Goal: Information Seeking & Learning: Find specific fact

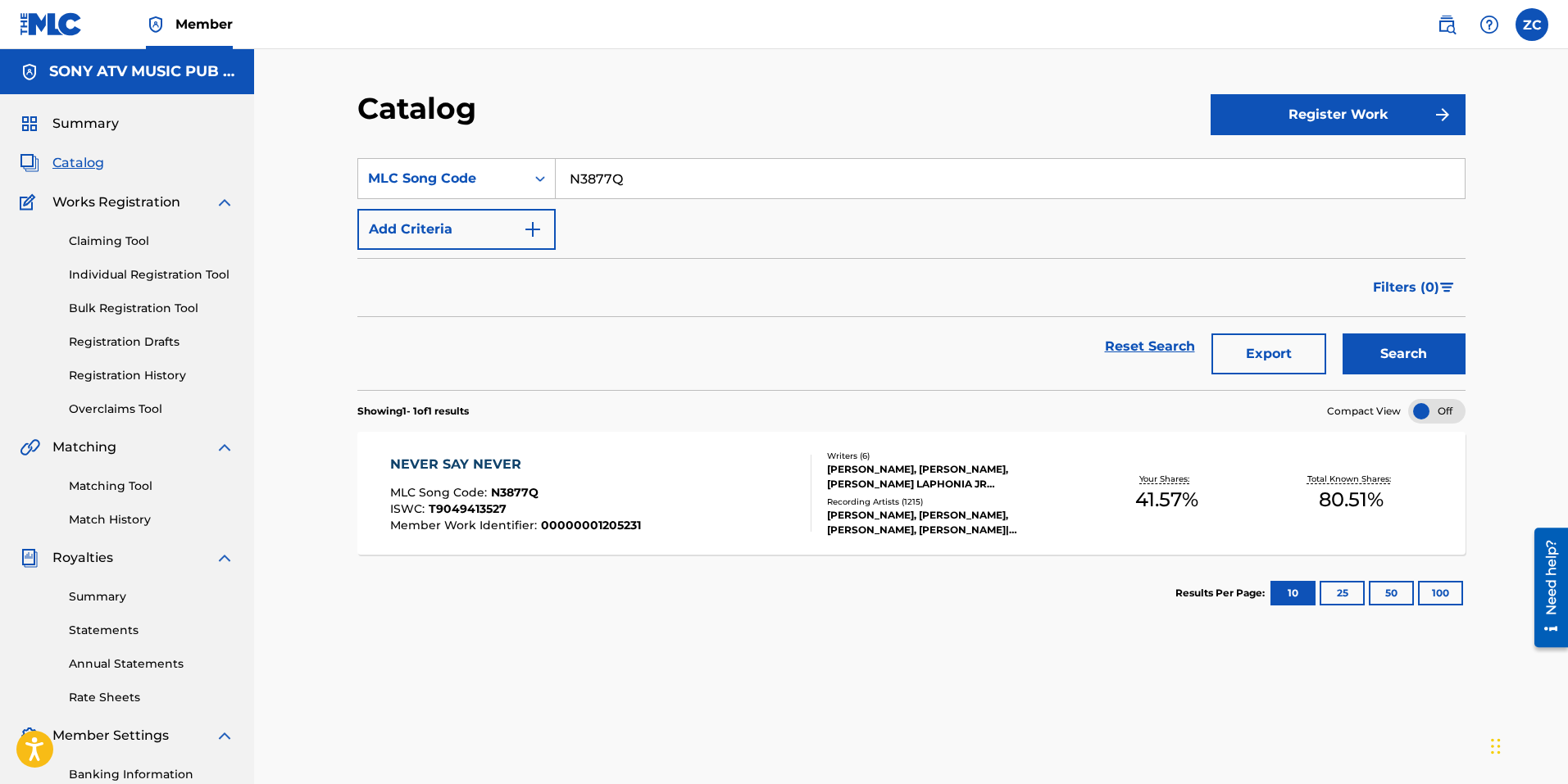
click at [1441, 19] on img at bounding box center [1446, 24] width 19 height 19
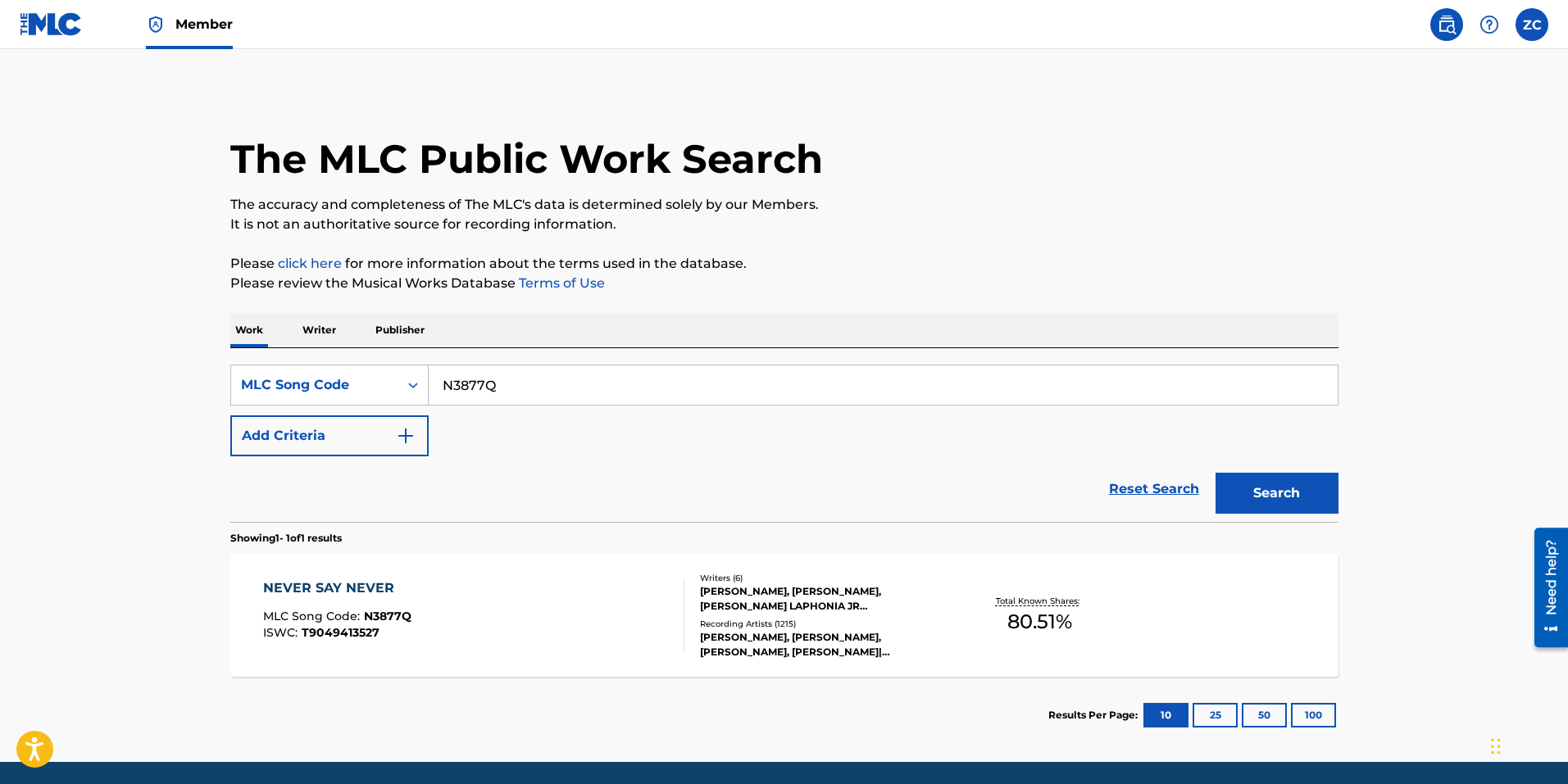
click at [551, 374] on input "N3877Q" at bounding box center [883, 385] width 909 height 39
click at [572, 395] on input "N3877Q" at bounding box center [883, 385] width 909 height 39
click at [577, 395] on input "N3877Q" at bounding box center [883, 385] width 909 height 39
click at [570, 387] on input "N3877Q" at bounding box center [883, 385] width 909 height 39
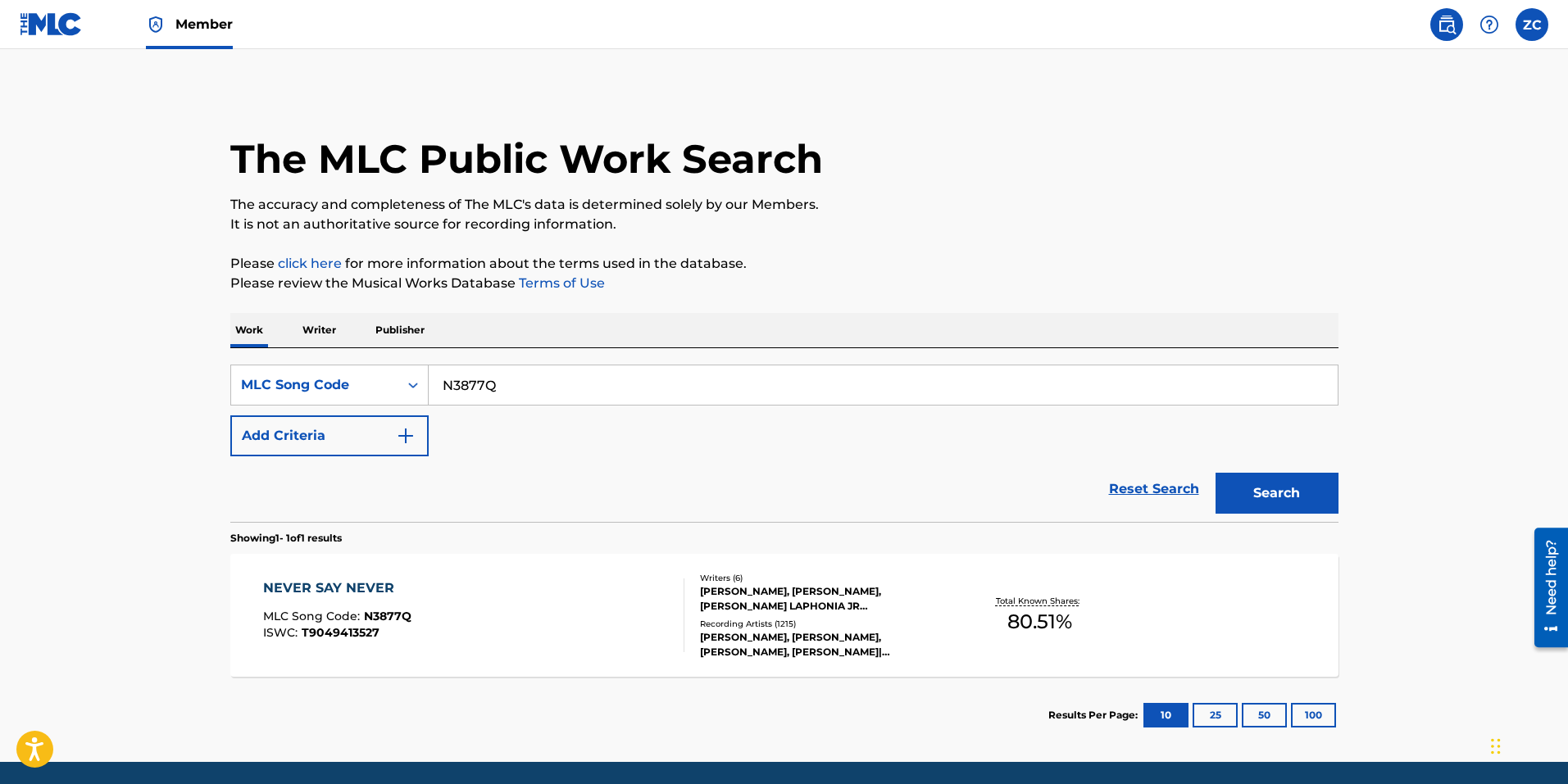
click at [567, 386] on input "N3877Q" at bounding box center [883, 385] width 909 height 39
type input "lay"
click at [207, 395] on main "The MLC Public Work Search The accuracy and completeness of The MLC's data is d…" at bounding box center [784, 405] width 1568 height 713
click at [290, 401] on div "MLC Song Code" at bounding box center [329, 385] width 199 height 41
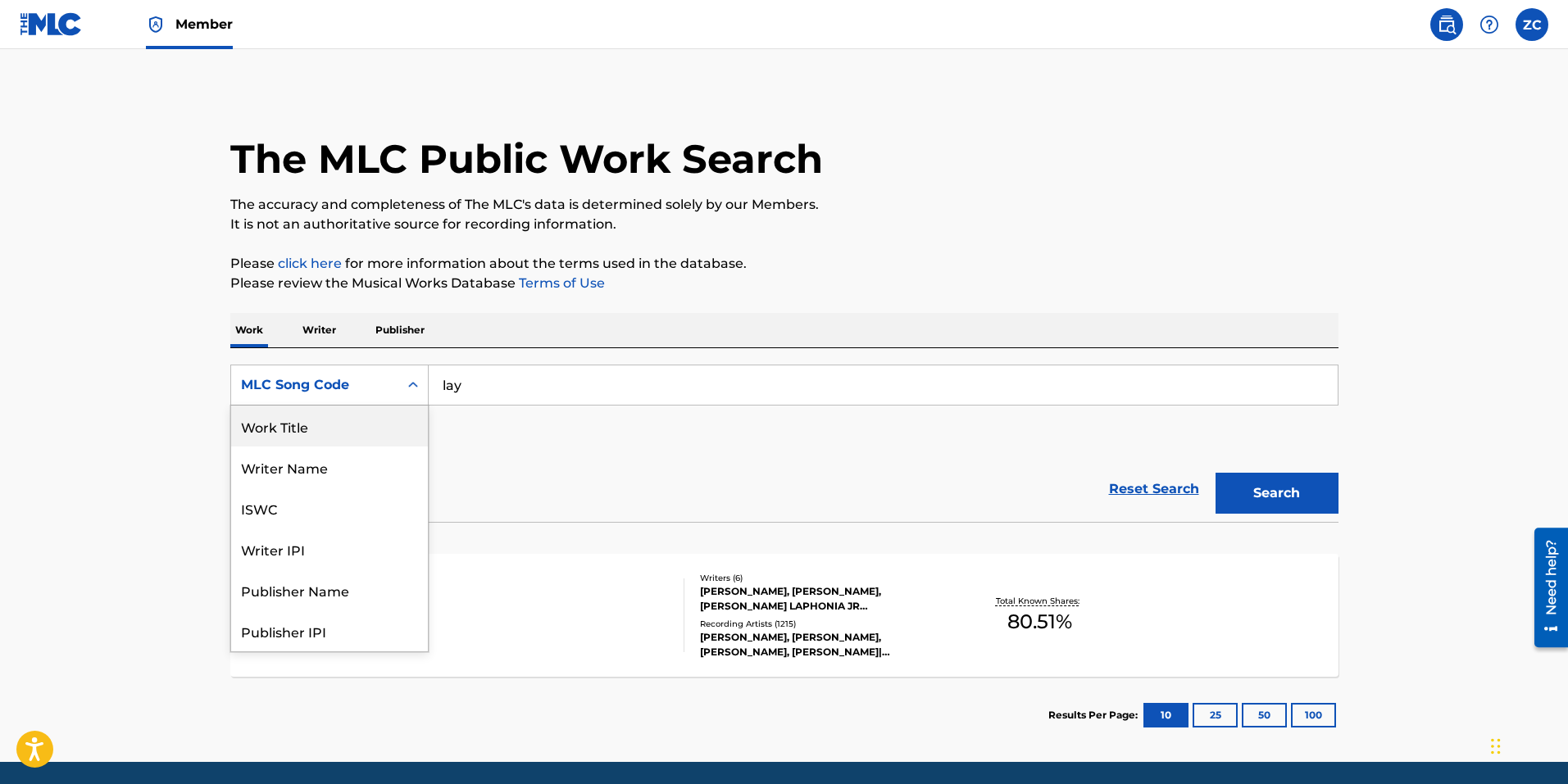
click at [291, 427] on div "Work Title" at bounding box center [329, 426] width 197 height 41
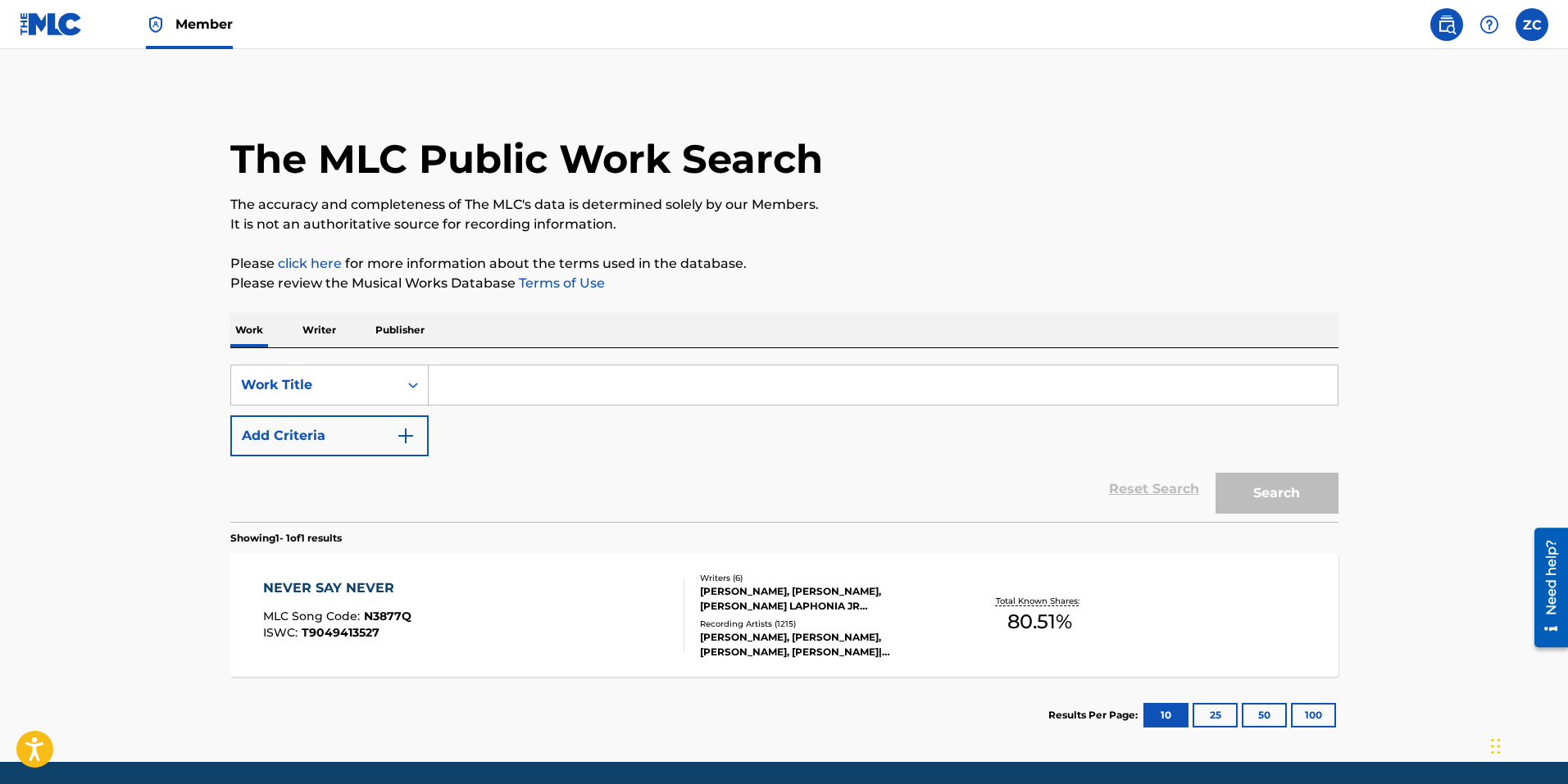
click at [356, 423] on button "Add Criteria" at bounding box center [329, 436] width 199 height 41
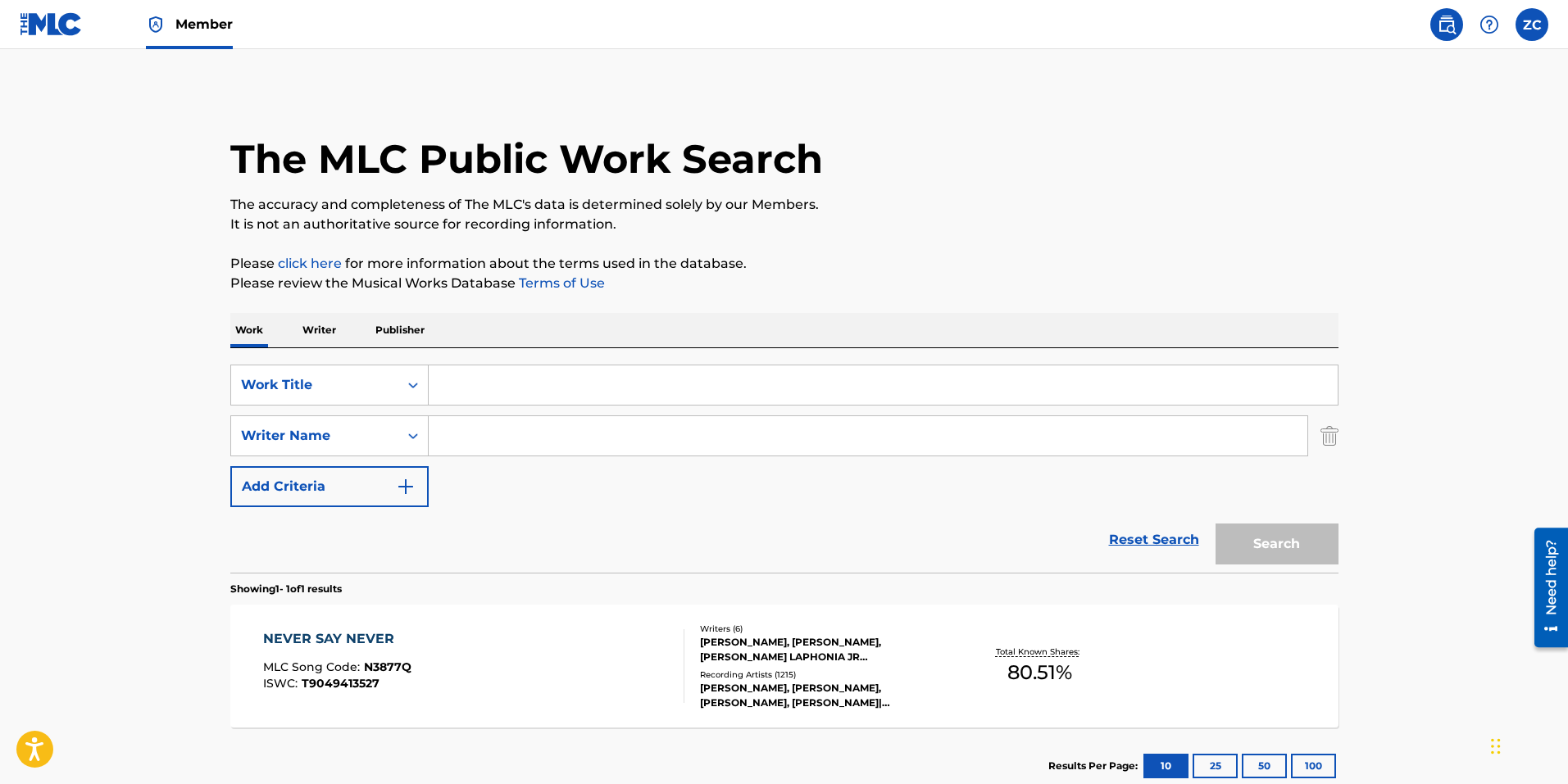
click at [536, 382] on input "Search Form" at bounding box center [883, 385] width 909 height 39
type input ";"
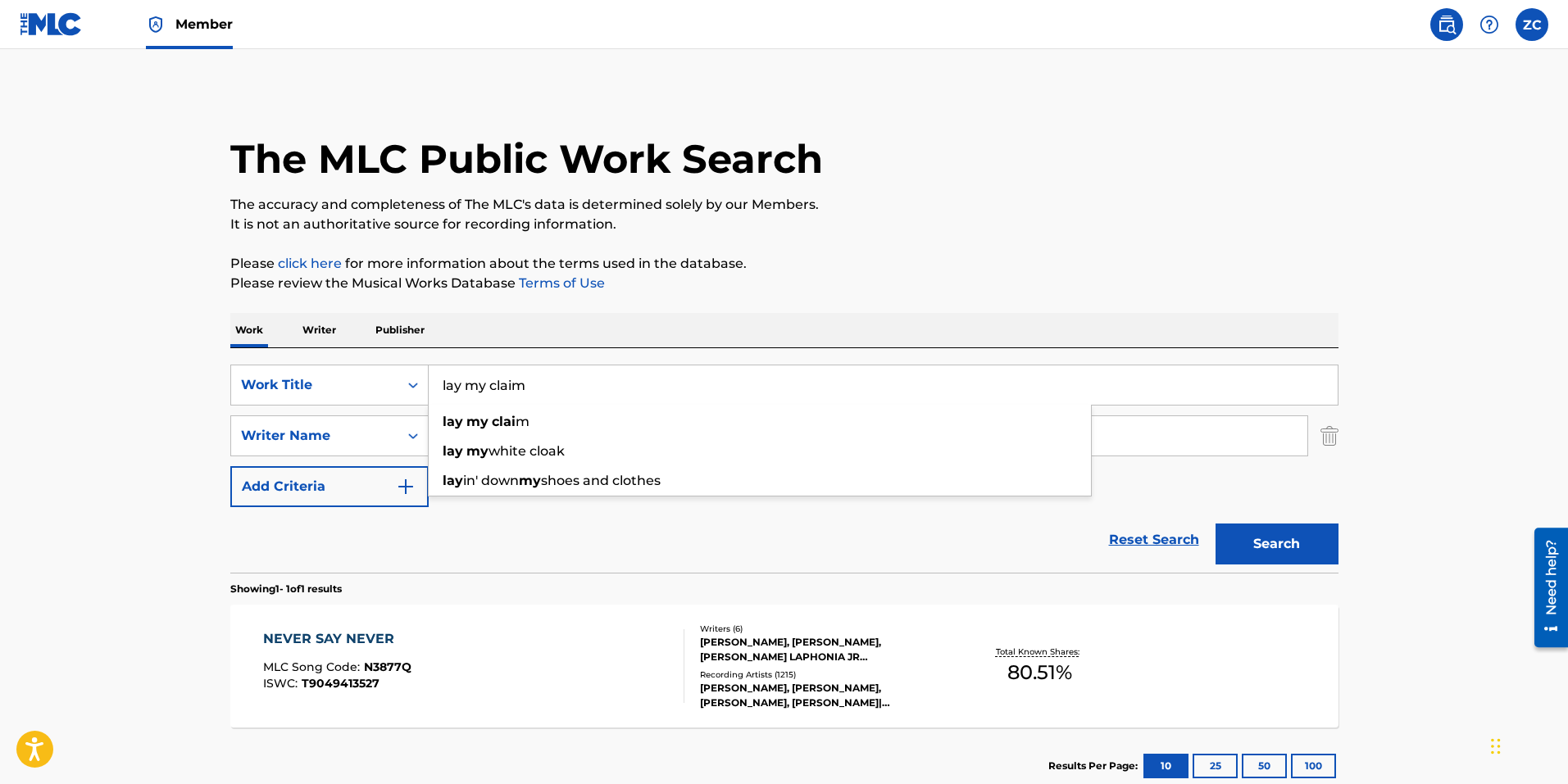
type input "lay my claim"
click at [1215, 524] on button "Search" at bounding box center [1277, 544] width 123 height 41
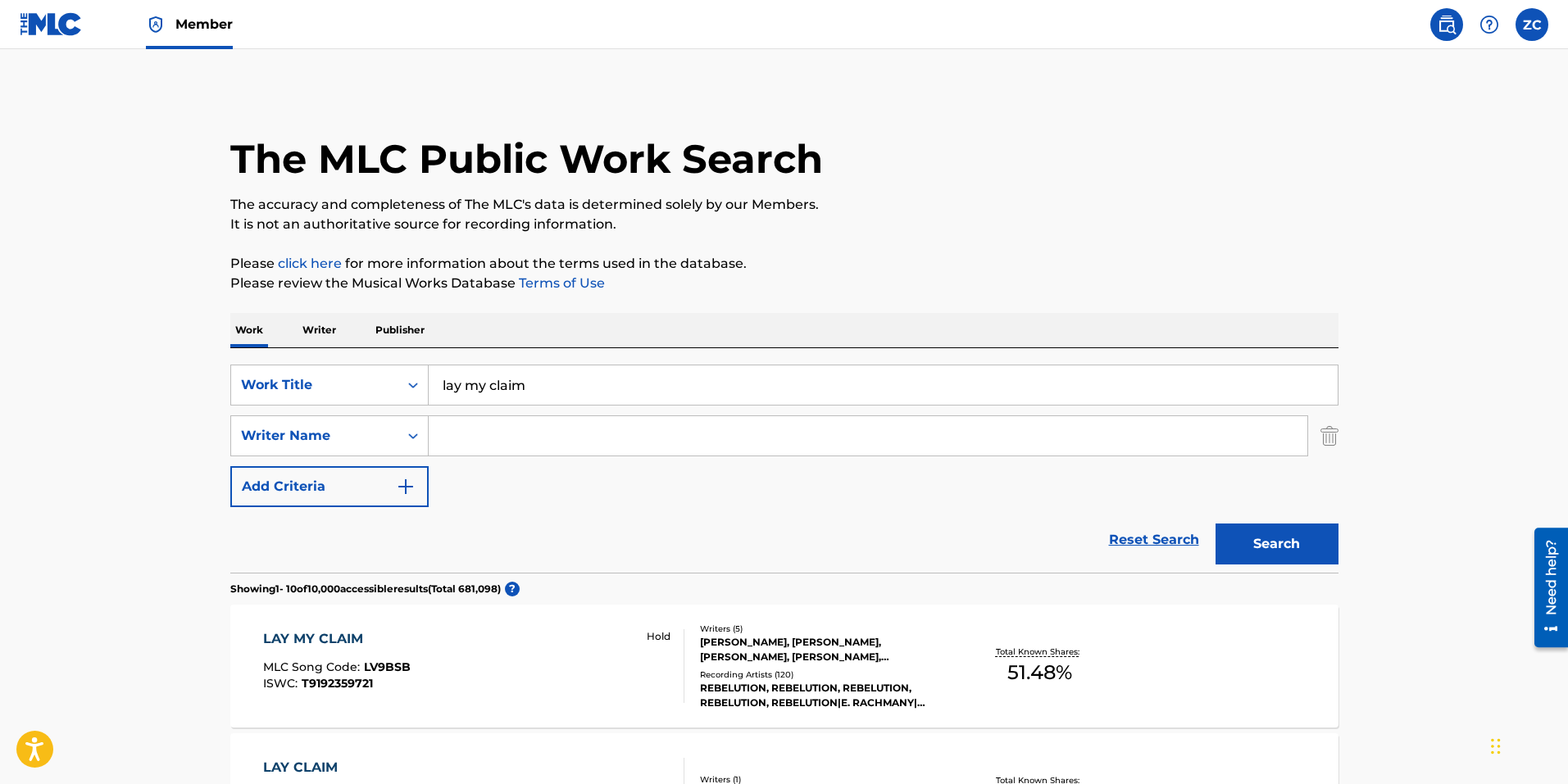
click at [485, 448] on input "Search Form" at bounding box center [868, 436] width 878 height 39
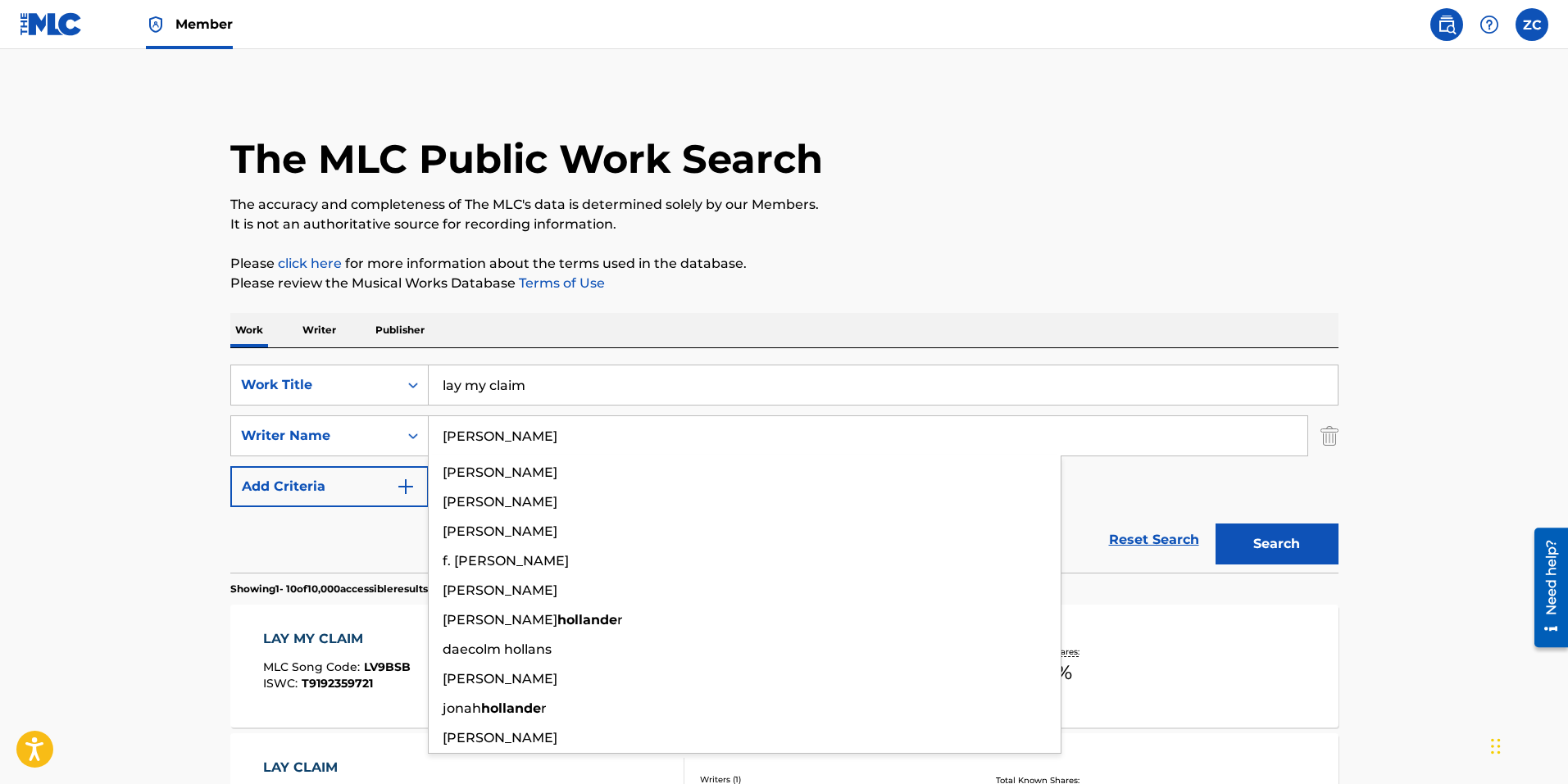
type input "[PERSON_NAME]"
click at [1215, 524] on button "Search" at bounding box center [1277, 544] width 123 height 41
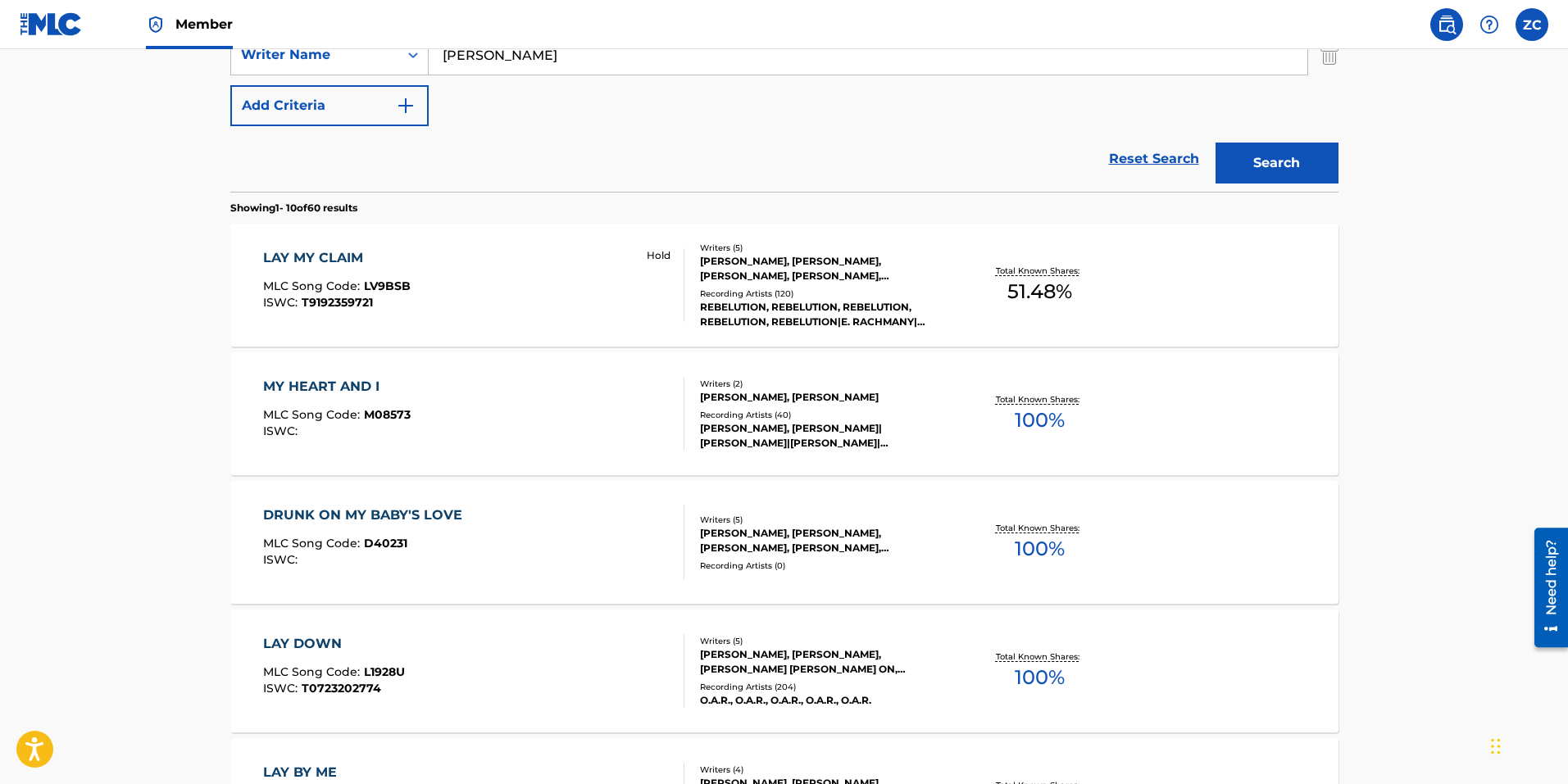
scroll to position [410, 0]
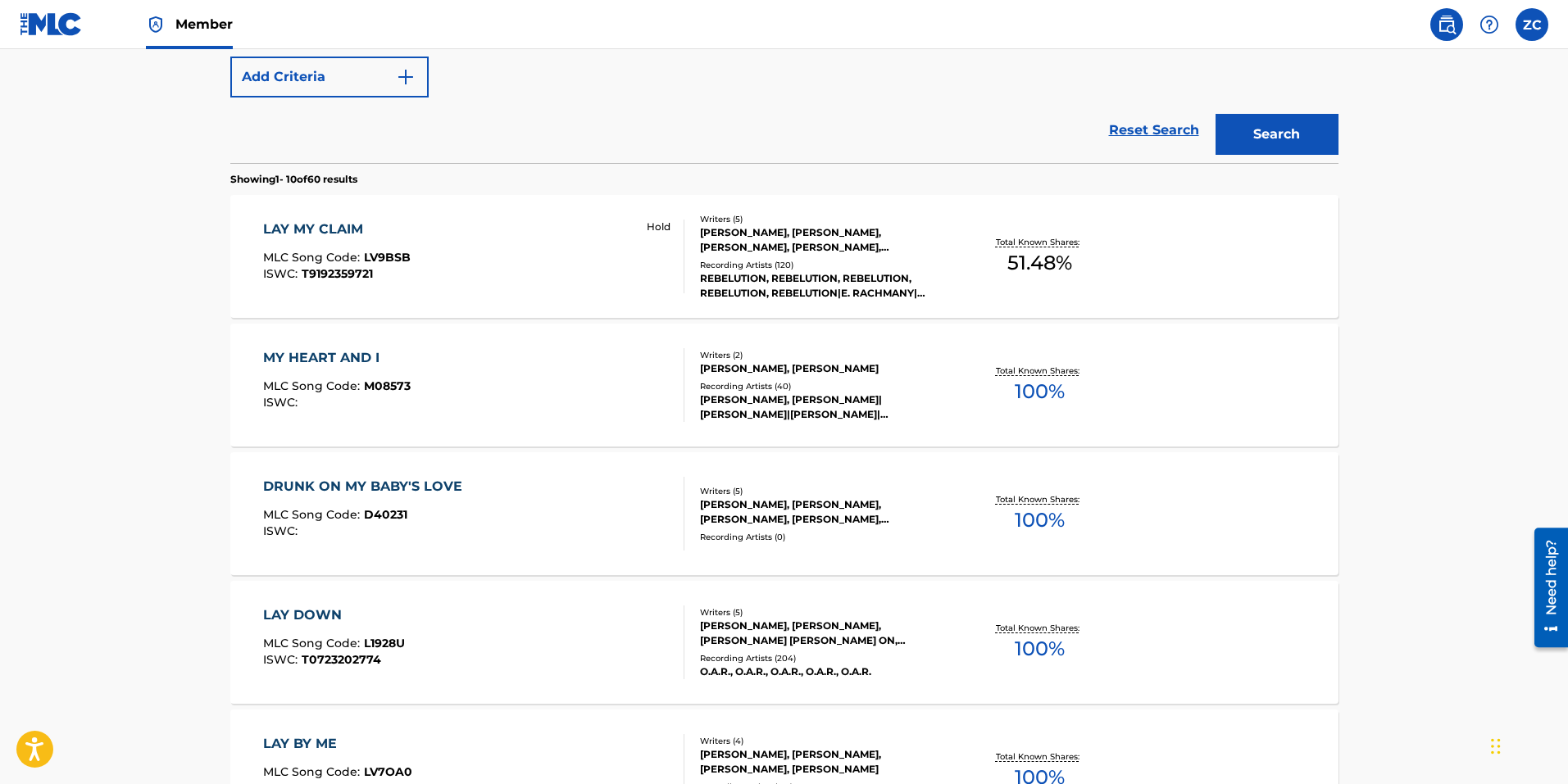
click at [563, 237] on div "LAY MY CLAIM MLC Song Code : LV9BSB ISWC : T9192359721 Hold" at bounding box center [473, 256] width 421 height 74
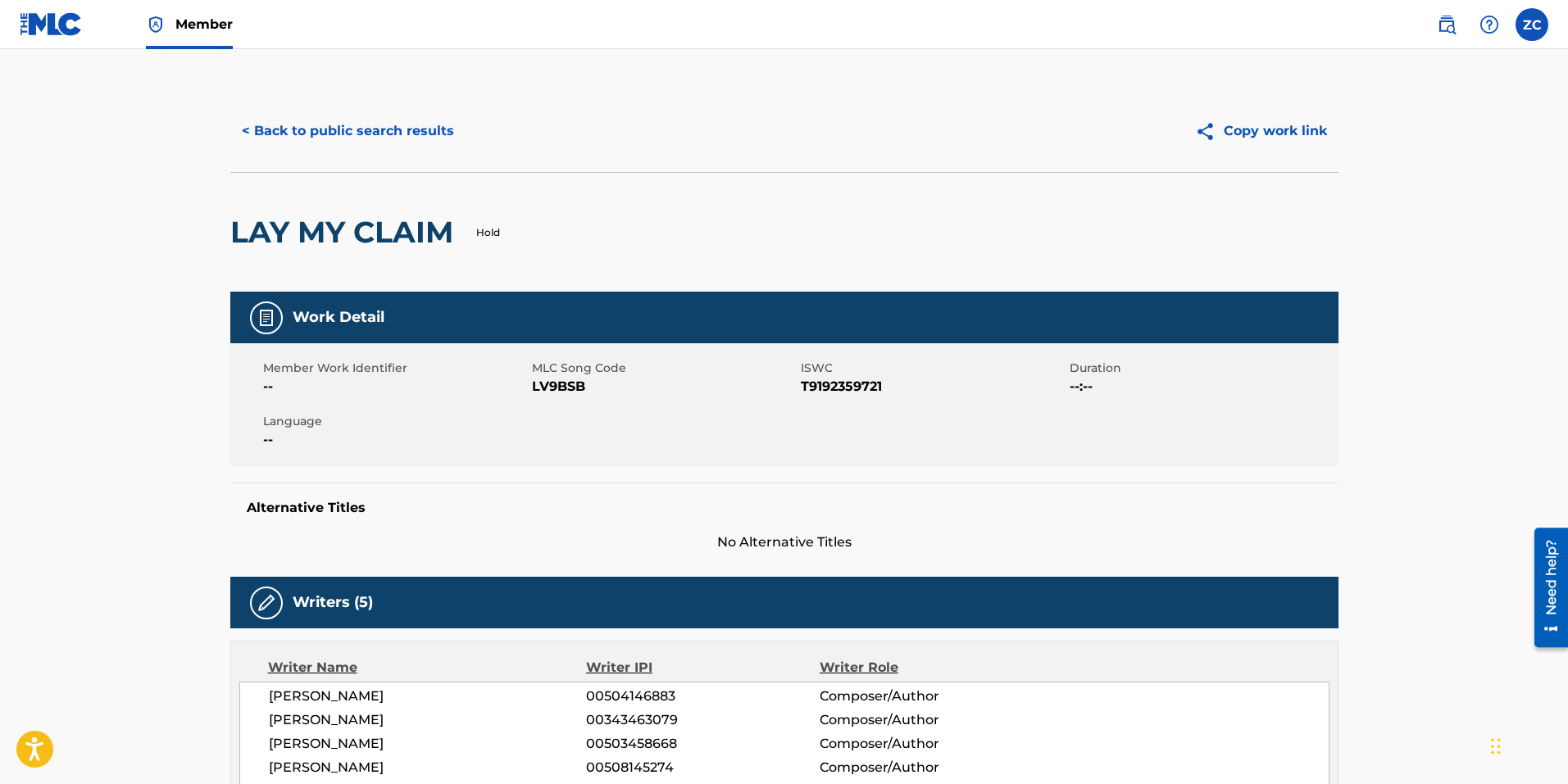
click at [284, 128] on button "< Back to public search results" at bounding box center [347, 130] width 235 height 41
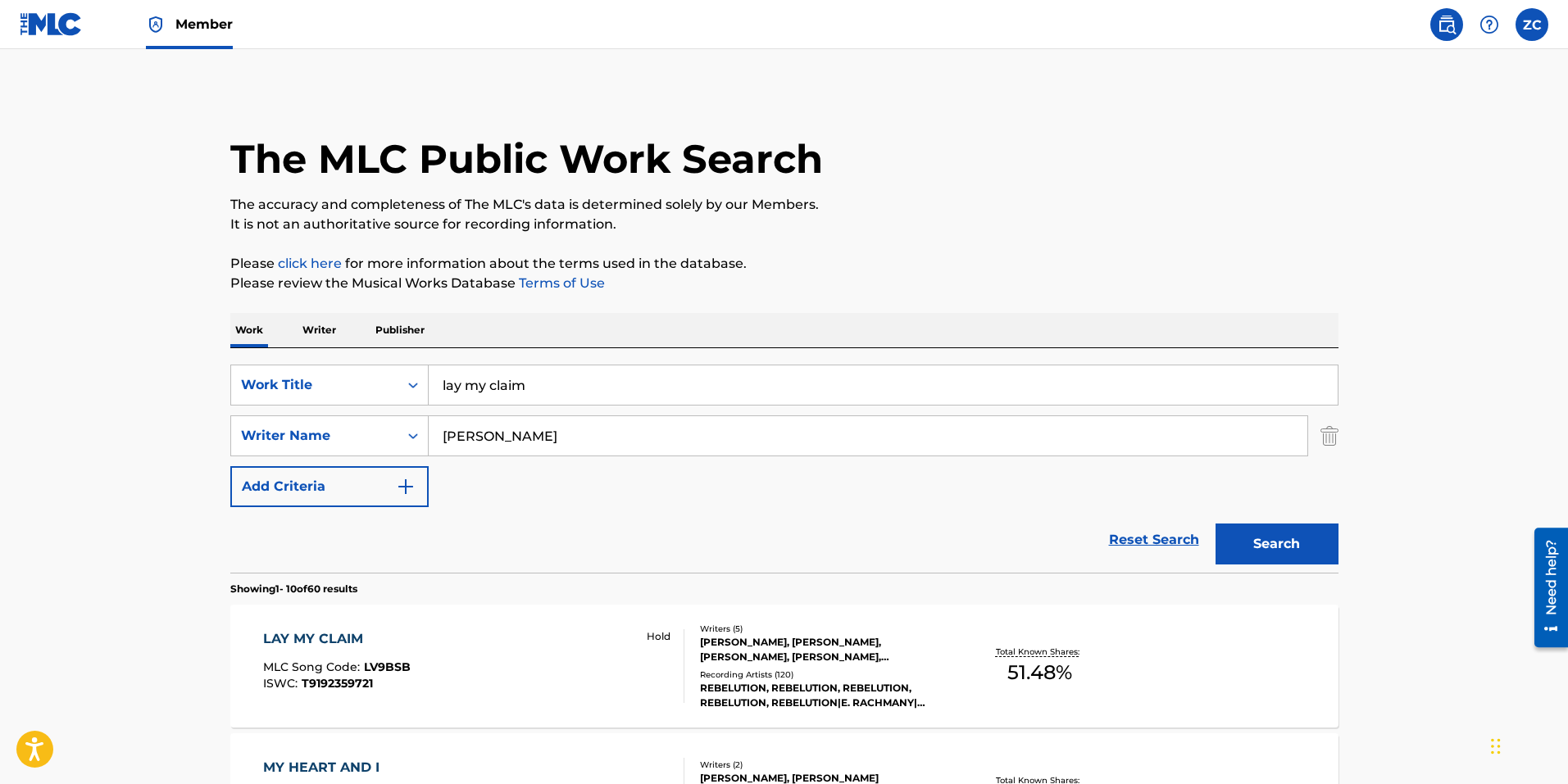
drag, startPoint x: 589, startPoint y: 399, endPoint x: 206, endPoint y: 344, distance: 386.9
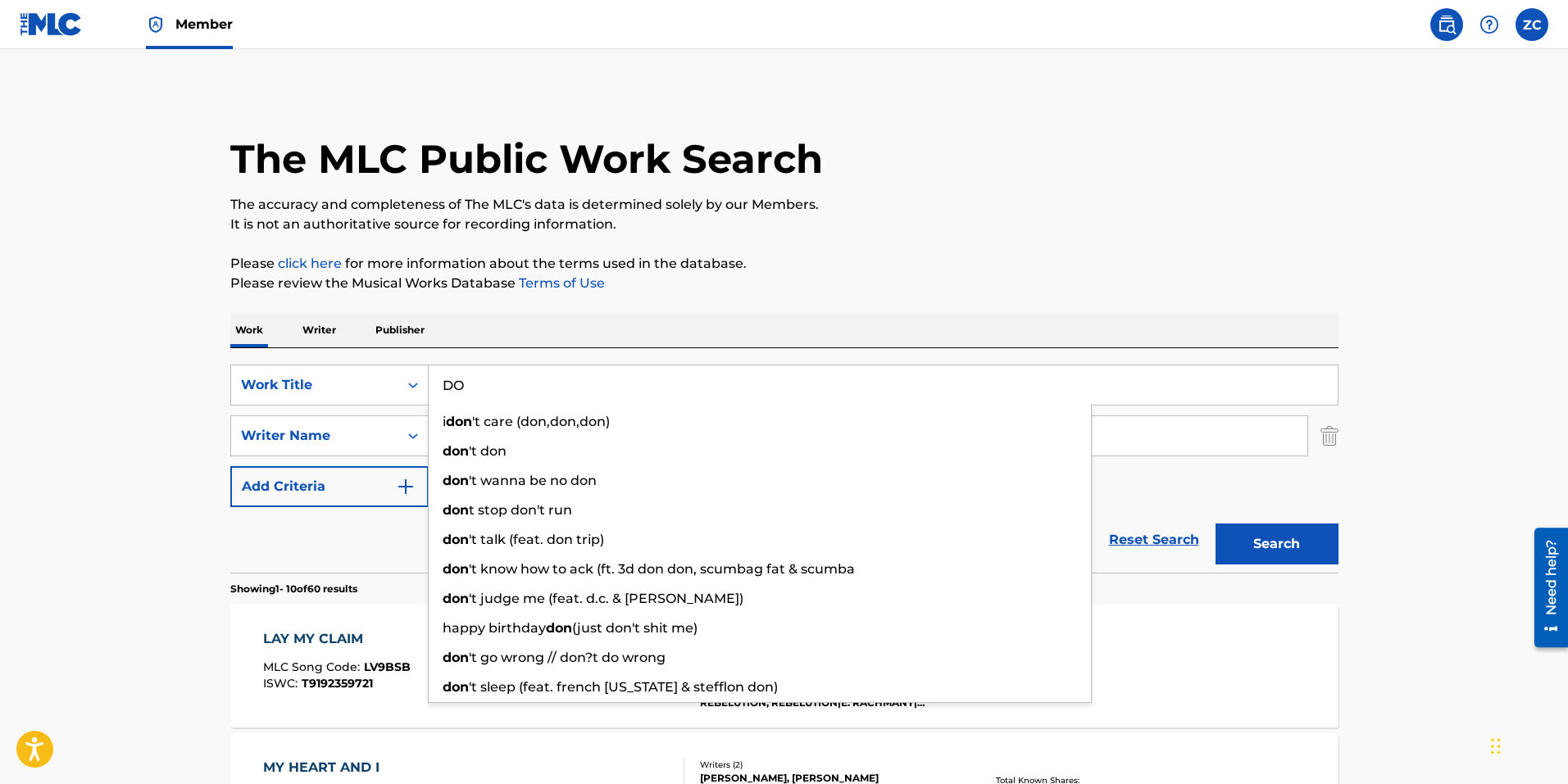
type input "D"
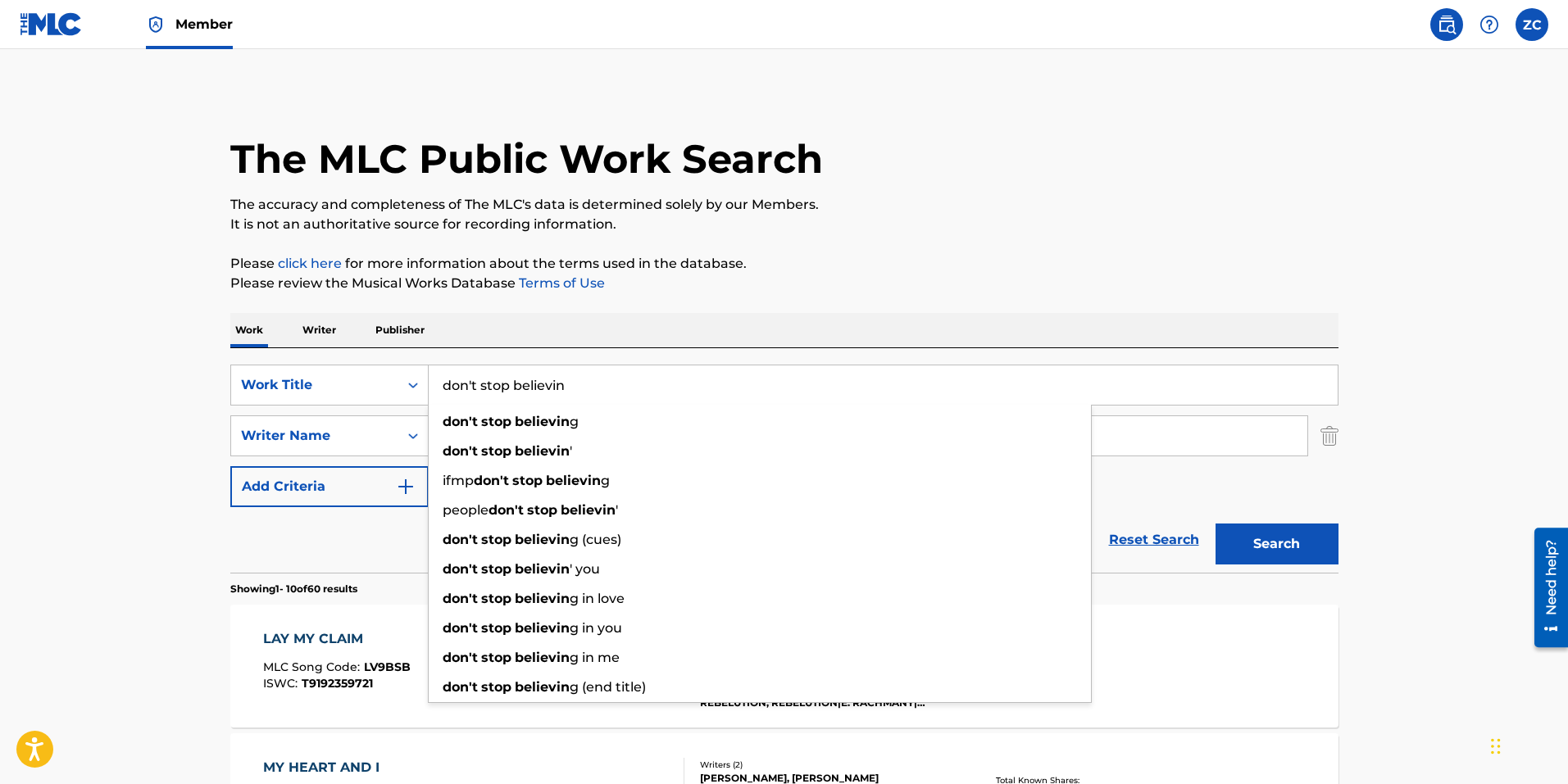
type input "don't stop believin"
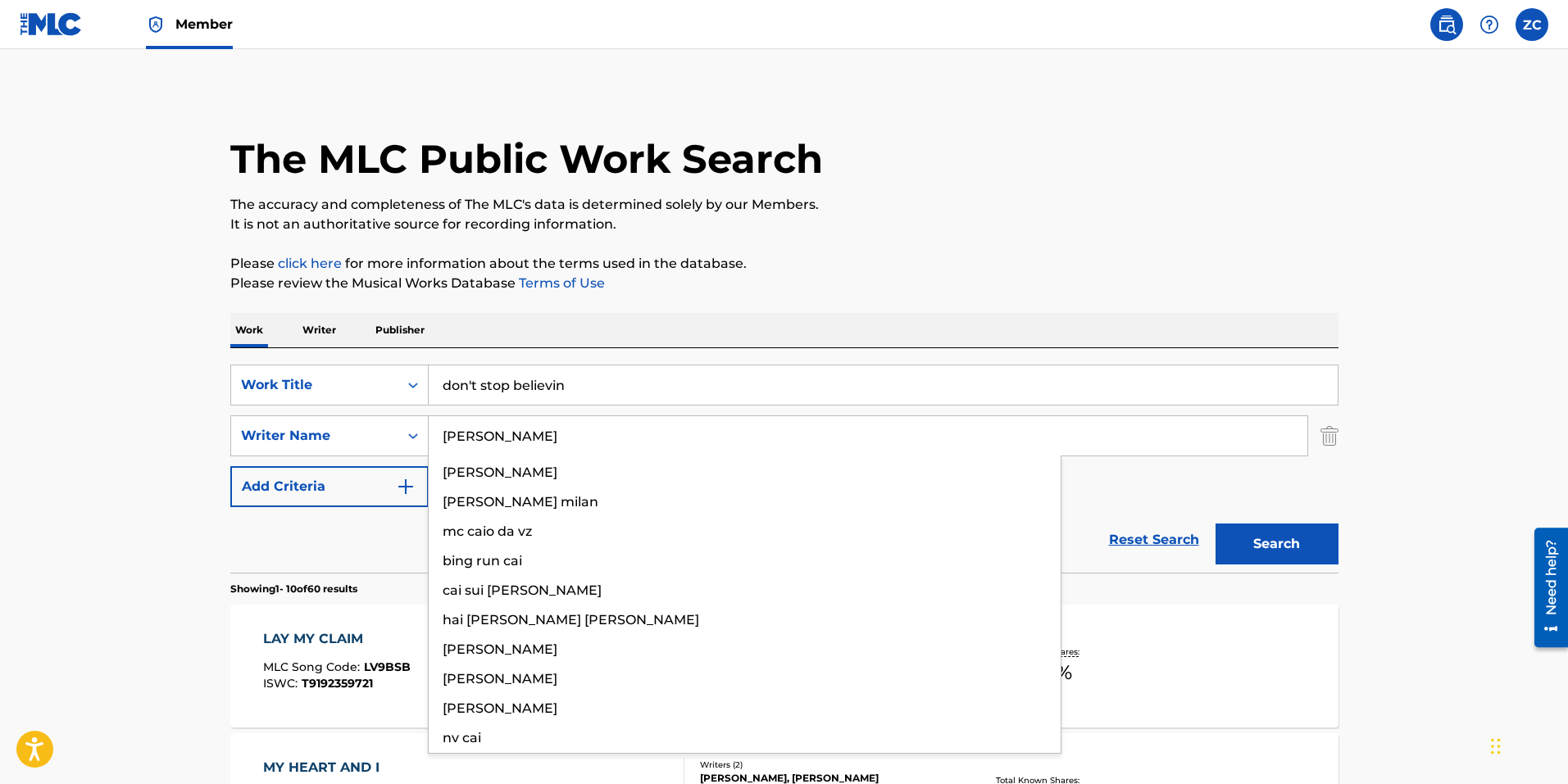
type input "[PERSON_NAME]"
click at [1215, 524] on button "Search" at bounding box center [1277, 544] width 123 height 41
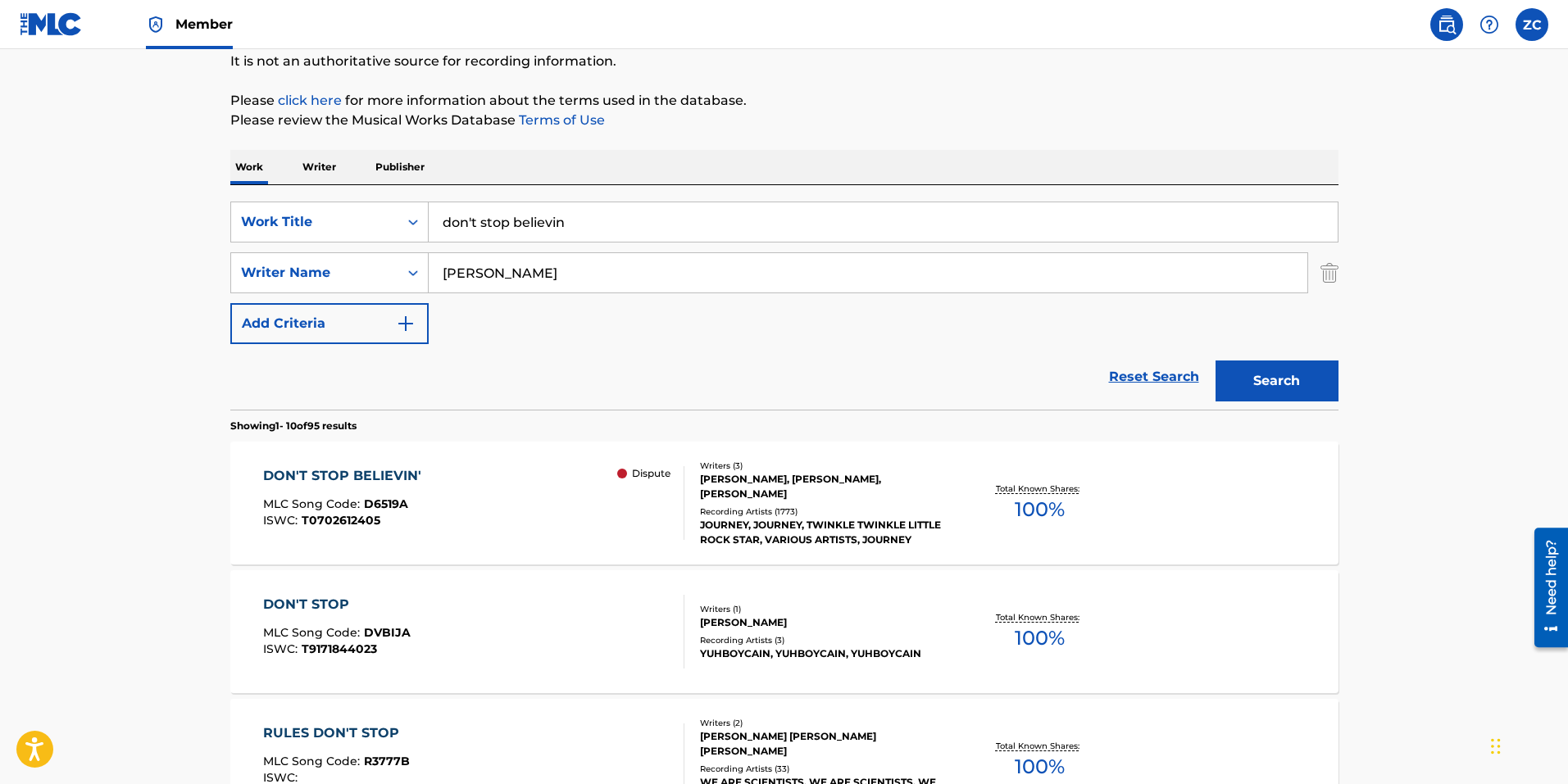
scroll to position [164, 0]
click at [466, 613] on div "DON'T STOP MLC Song Code : DVBIJA ISWC : T9171844023" at bounding box center [473, 631] width 421 height 74
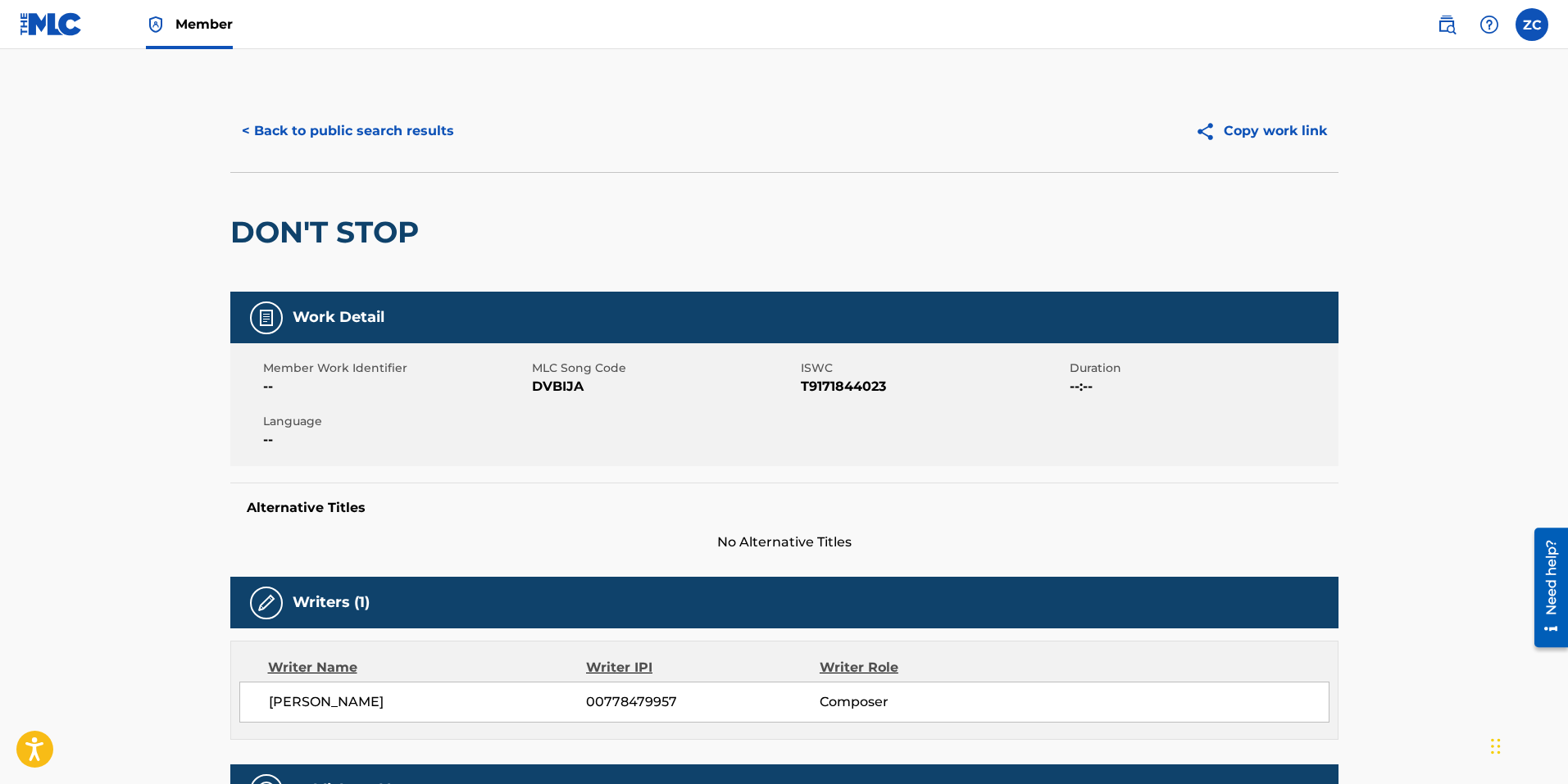
click at [411, 138] on button "< Back to public search results" at bounding box center [347, 130] width 235 height 41
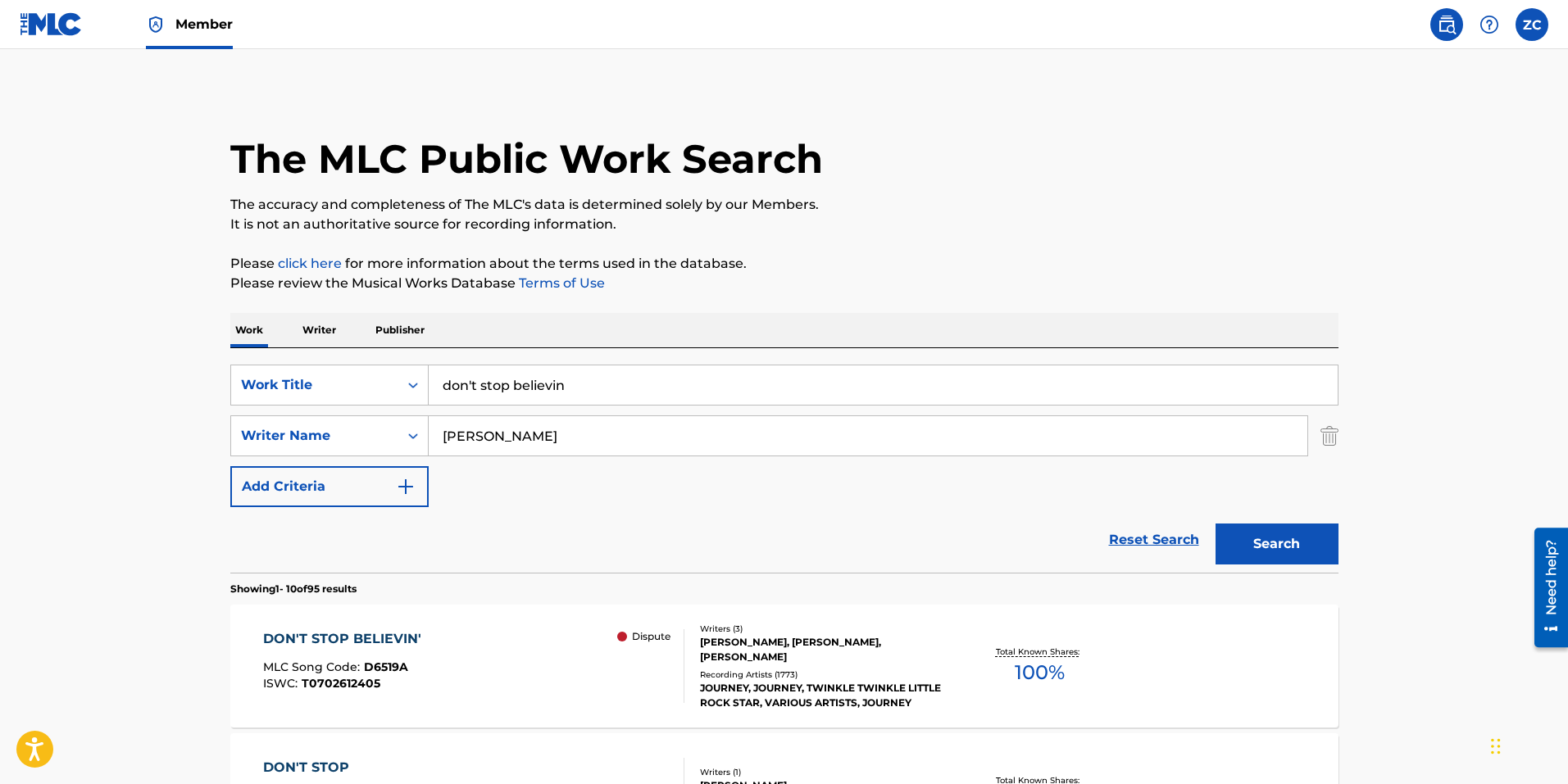
drag, startPoint x: 514, startPoint y: 457, endPoint x: 514, endPoint y: 447, distance: 10.0
click at [513, 456] on div "SearchWithCriteria1f57aa22-82c2-4b56-8c06-ddeb95e48b06 Work Title don't stop be…" at bounding box center [784, 436] width 1108 height 143
click at [514, 444] on input "[PERSON_NAME]" at bounding box center [868, 436] width 878 height 39
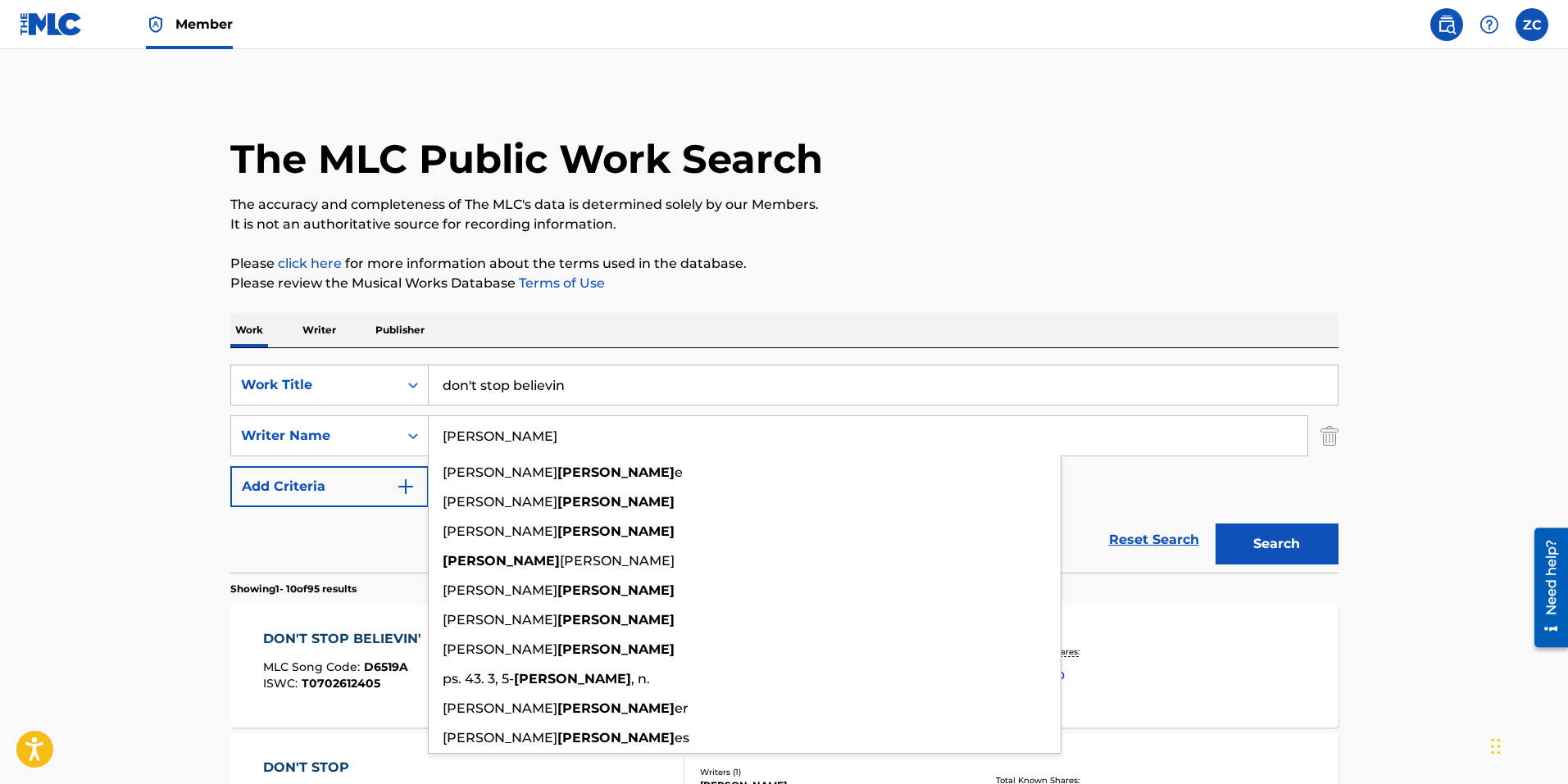
click at [514, 444] on input "[PERSON_NAME]" at bounding box center [868, 436] width 878 height 39
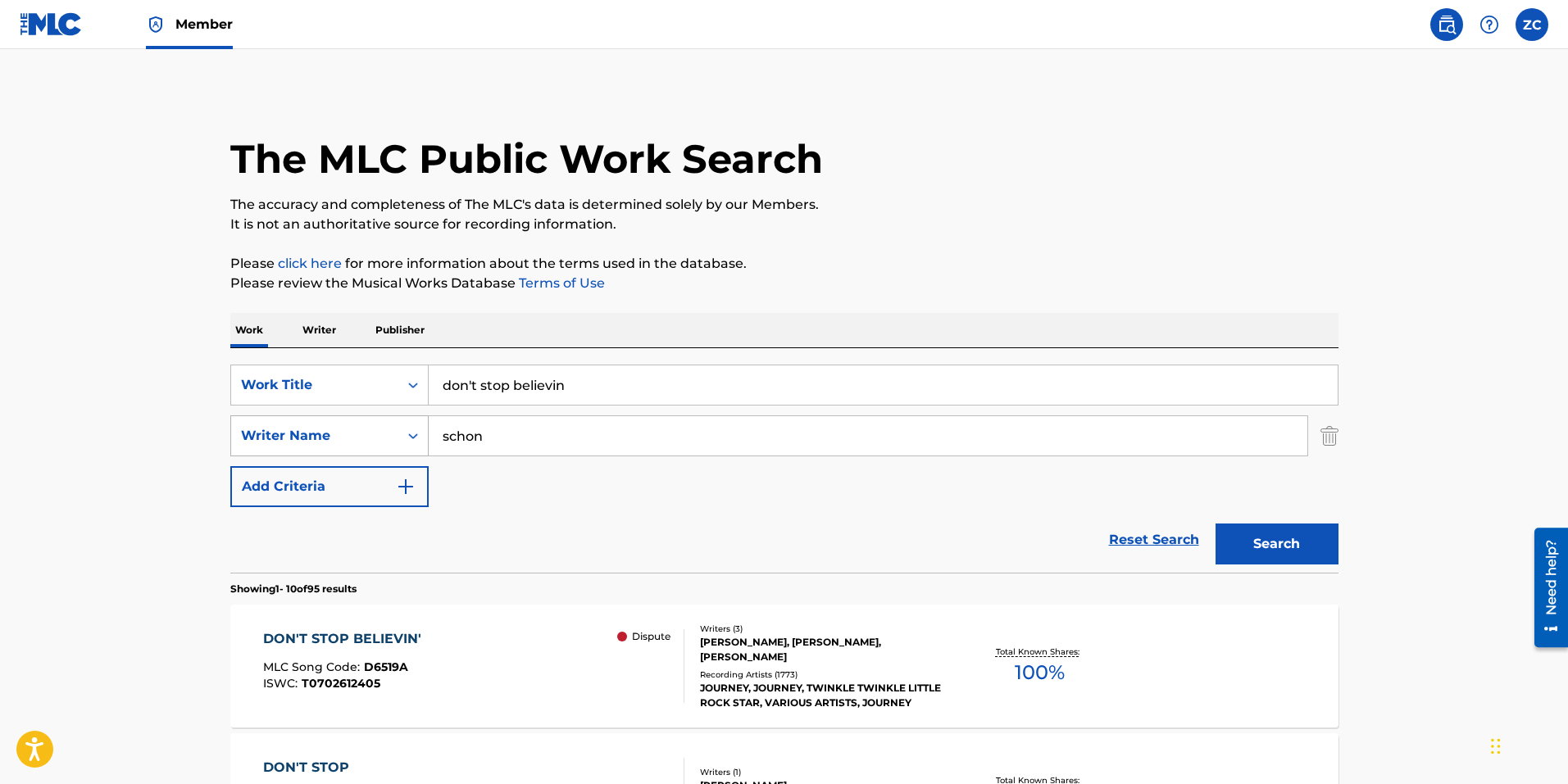
type input "schon"
click at [1215, 524] on button "Search" at bounding box center [1277, 544] width 123 height 41
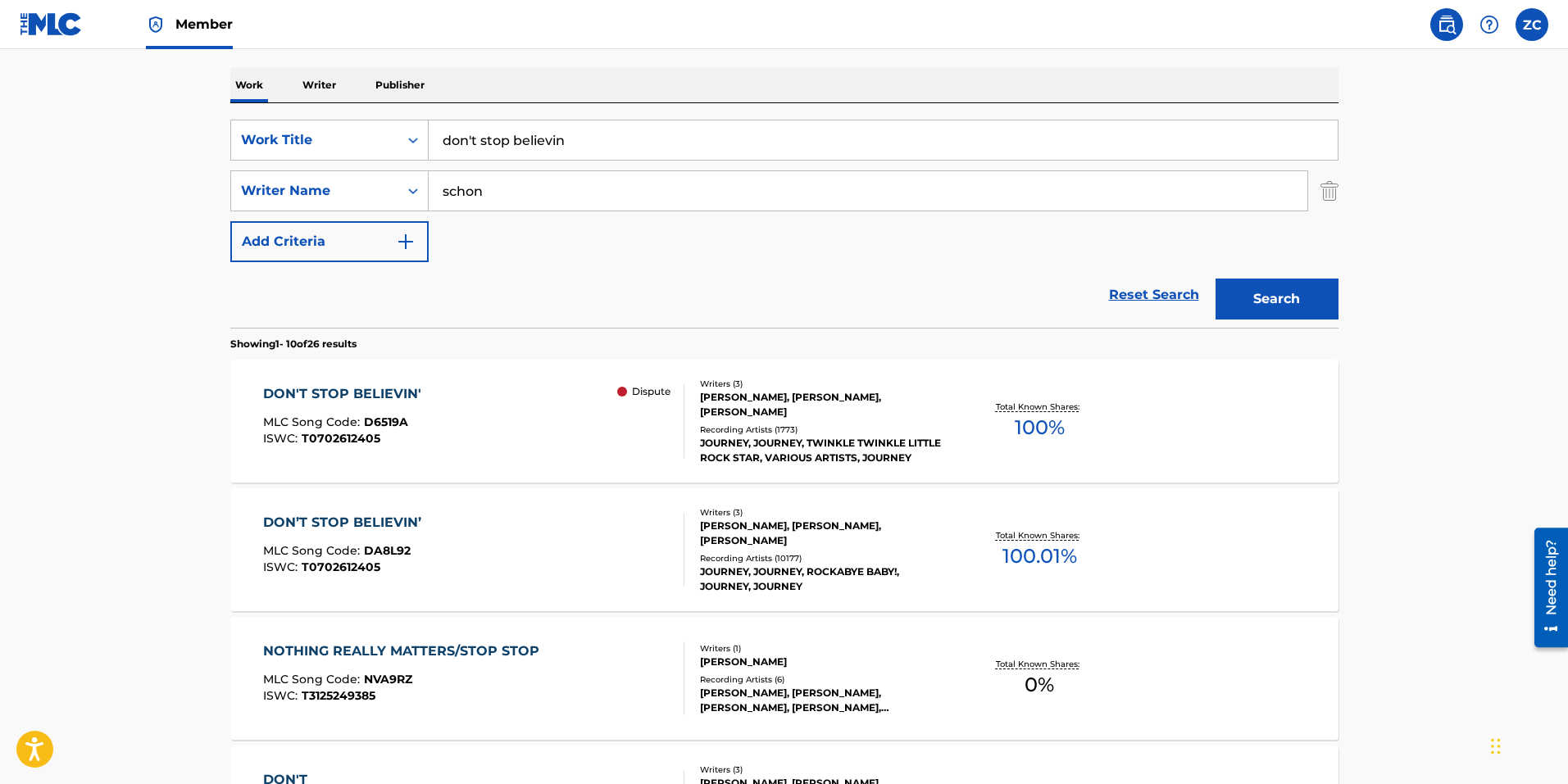
scroll to position [246, 0]
click at [498, 518] on div "DON’T STOP BELIEVIN’ MLC Song Code : DA8L92 ISWC : T0702612405" at bounding box center [473, 549] width 421 height 74
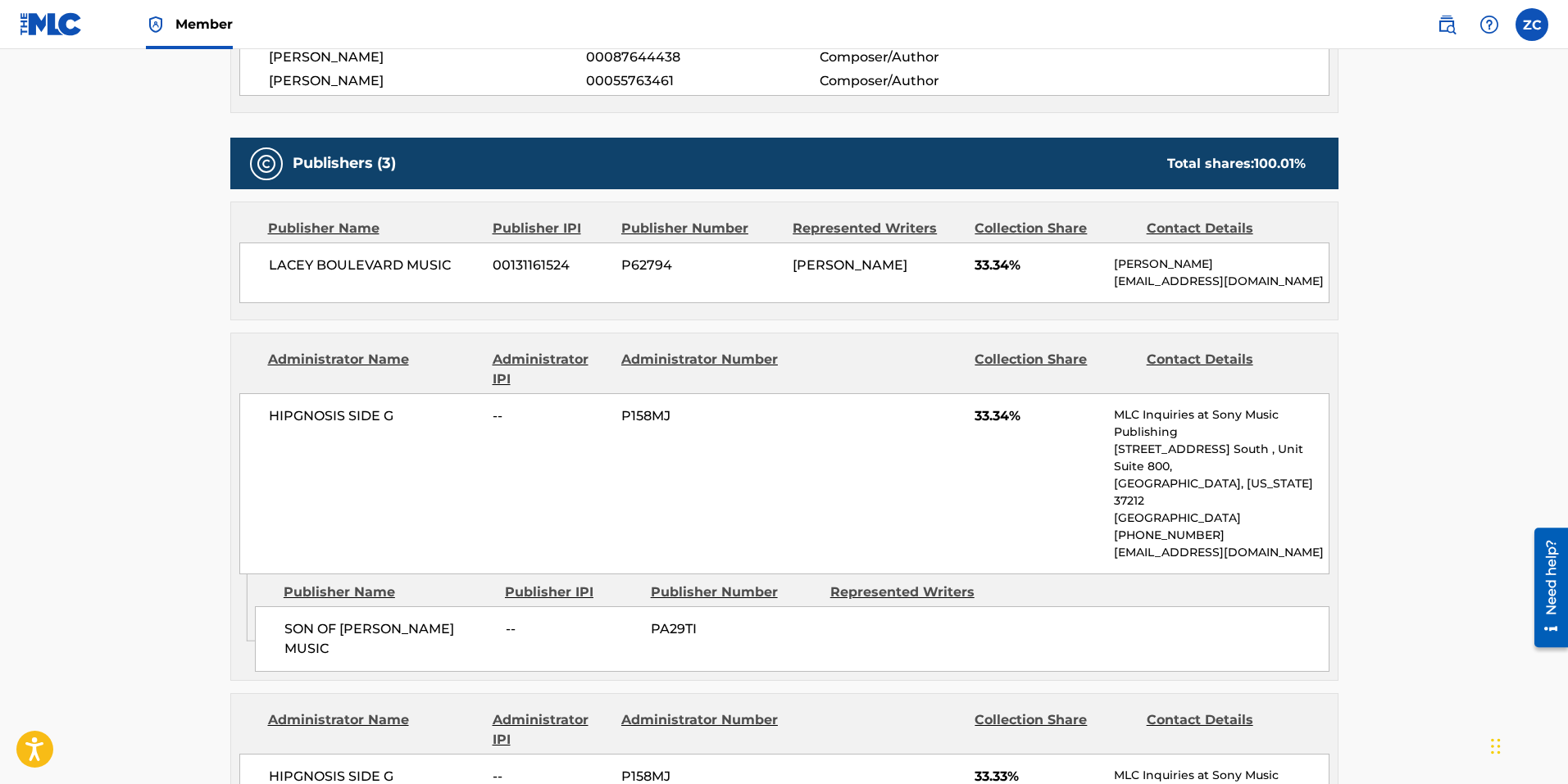
scroll to position [738, 0]
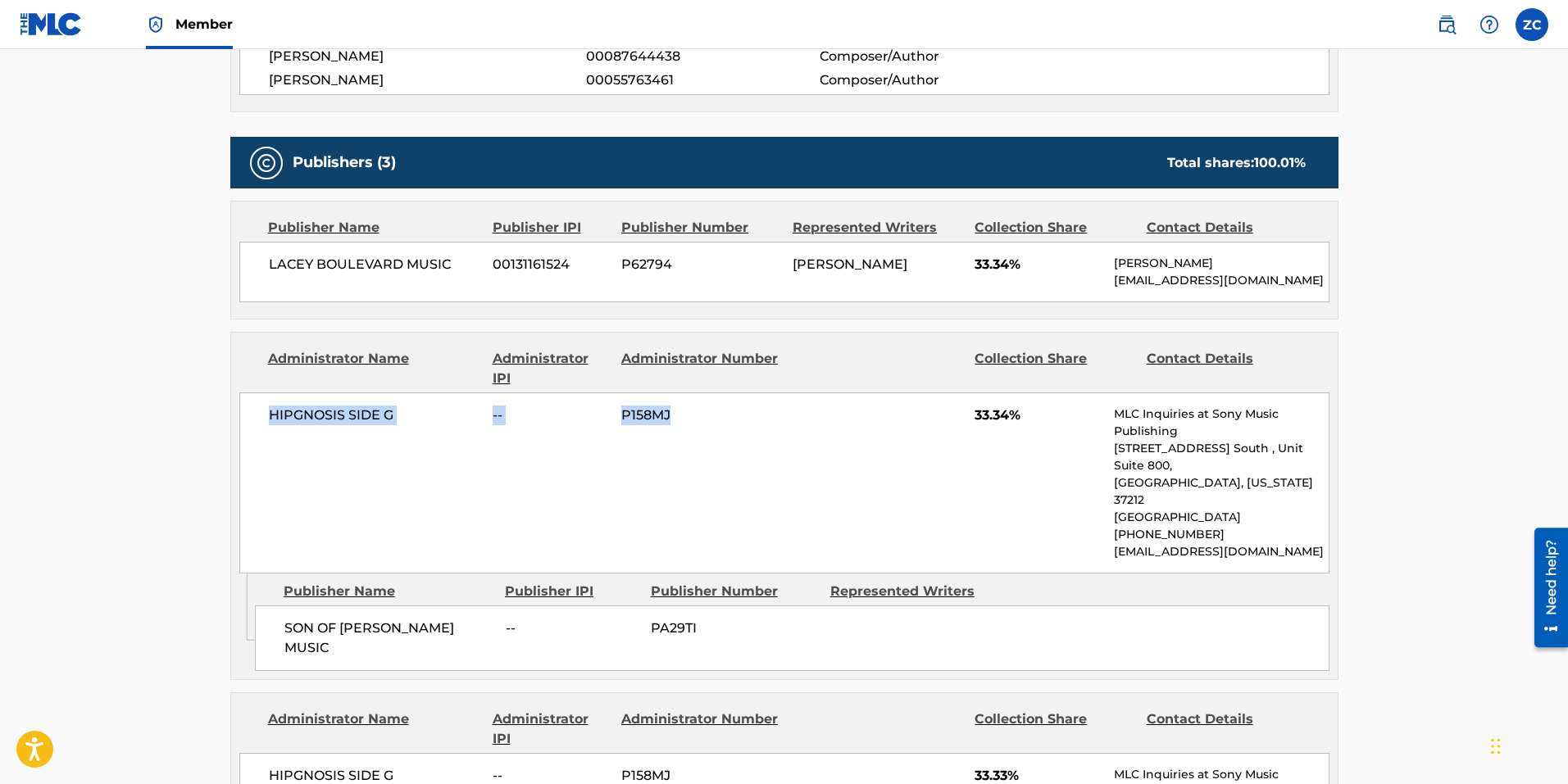
drag, startPoint x: 265, startPoint y: 421, endPoint x: 732, endPoint y: 458, distance: 468.5
click at [732, 458] on div "HIPGNOSIS SIDE G -- P158MJ 33.34% MLC Inquiries at Sony Music Publishing [STREE…" at bounding box center [785, 483] width 1090 height 181
click at [737, 469] on div "HIPGNOSIS SIDE G -- P158MJ 33.34% MLC Inquiries at Sony Music Publishing [STREE…" at bounding box center [785, 483] width 1090 height 181
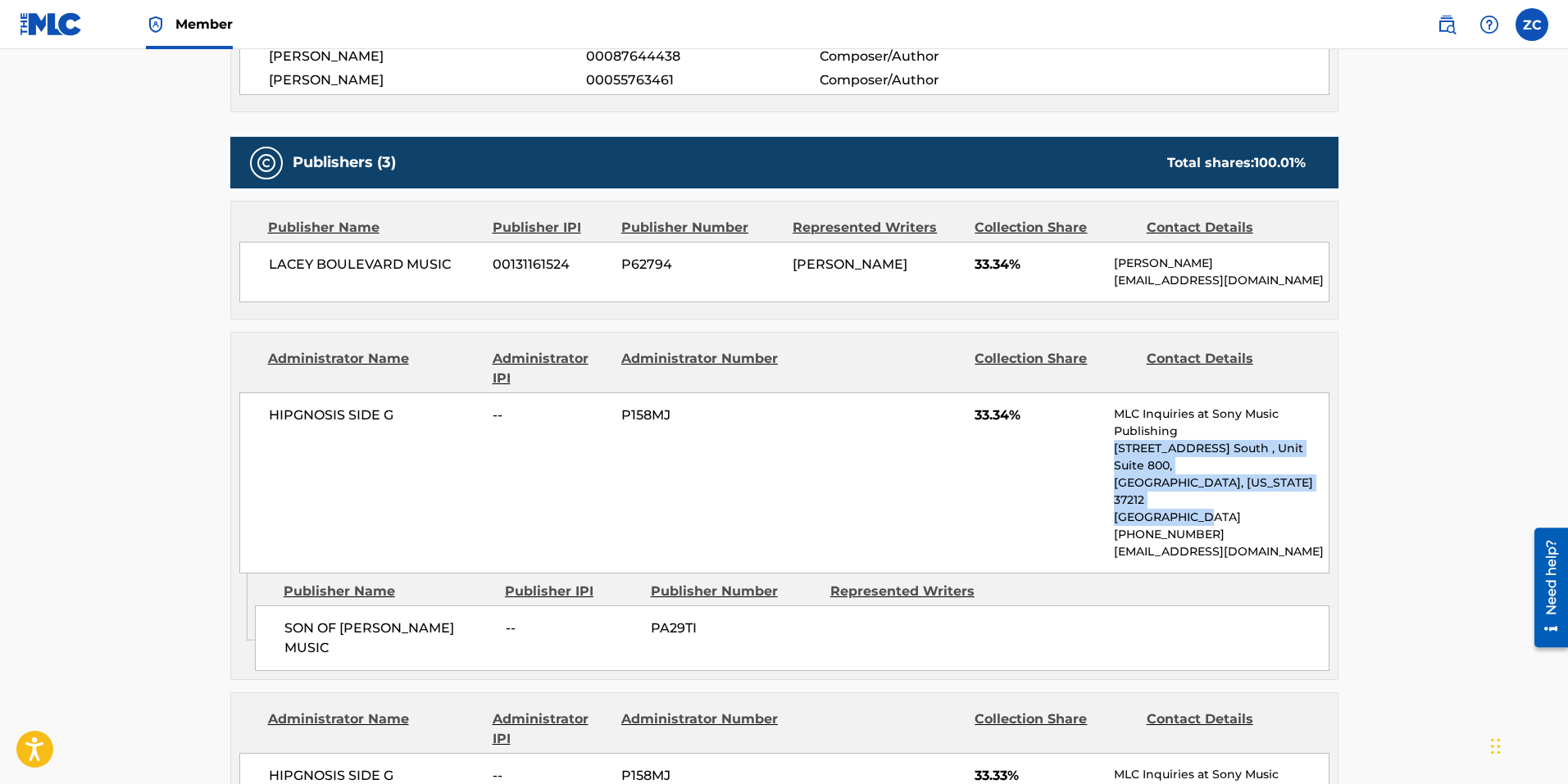
drag, startPoint x: 1204, startPoint y: 481, endPoint x: 1203, endPoint y: 424, distance: 57.0
click at [1203, 423] on div "MLC Inquiries at Sony Music Publishing [STREET_ADDRESS] [GEOGRAPHIC_DATA][US_ST…" at bounding box center [1221, 483] width 214 height 155
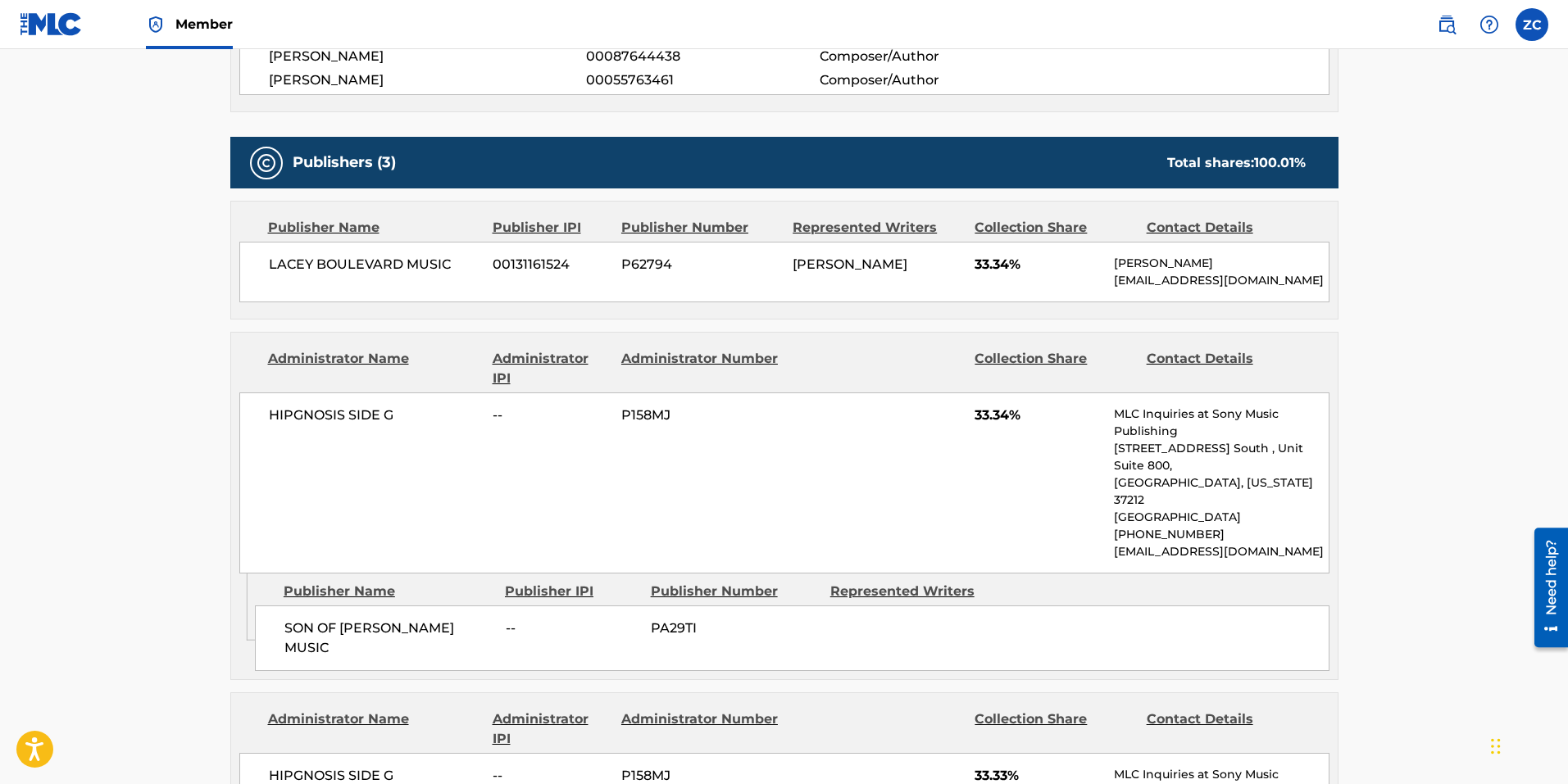
click at [1344, 546] on div "< Back to public search results Copy work link DON’T STOP BELIEVIN’ Work Detail…" at bounding box center [784, 494] width 1147 height 2283
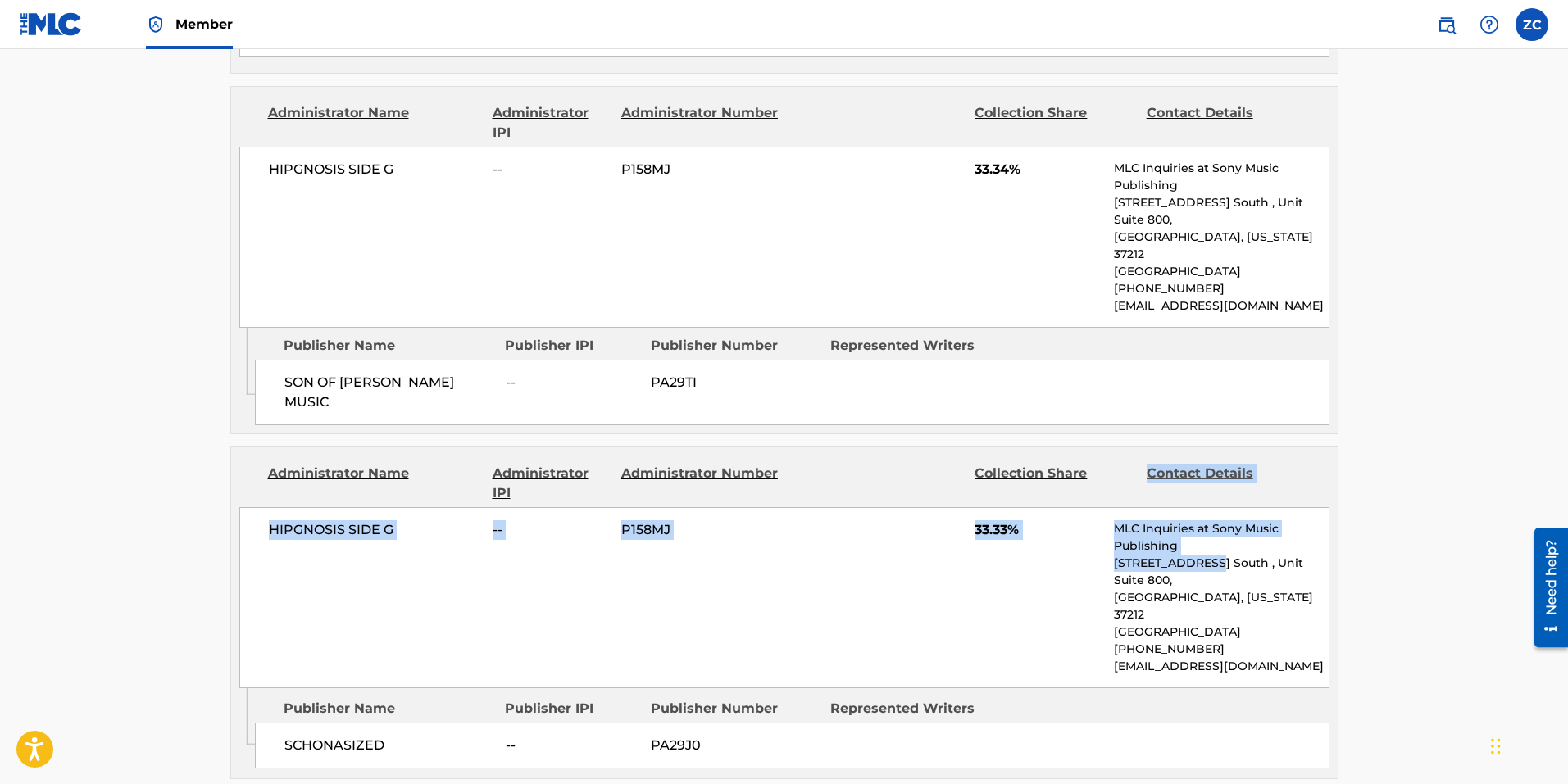
drag, startPoint x: 1197, startPoint y: 505, endPoint x: 1128, endPoint y: 450, distance: 88.2
click at [1128, 450] on div "Administrator Name Administrator IPI Administrator Number Collection Share Cont…" at bounding box center [784, 567] width 1107 height 241
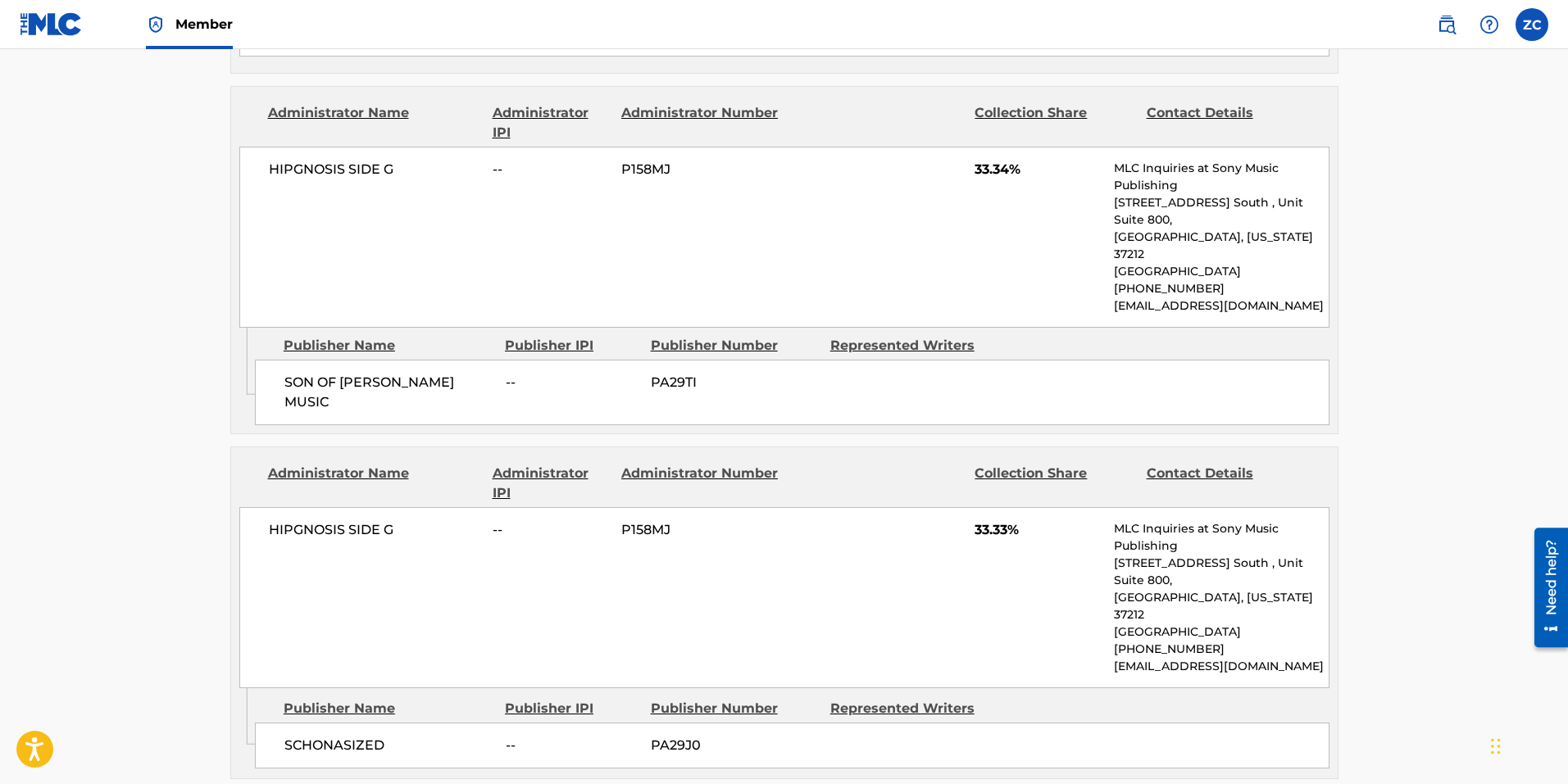
click at [1130, 589] on p "[GEOGRAPHIC_DATA], [US_STATE] 37212" at bounding box center [1221, 606] width 214 height 34
drag, startPoint x: 550, startPoint y: 529, endPoint x: 563, endPoint y: 530, distance: 13.0
click at [563, 530] on div "HIPGNOSIS SIDE G -- P158MJ 33.33% MLC Inquiries at Sony Music Publishing [STREE…" at bounding box center [785, 598] width 1090 height 181
click at [572, 550] on div "HIPGNOSIS SIDE G -- P158MJ 33.33% MLC Inquiries at Sony Music Publishing [STREE…" at bounding box center [785, 598] width 1090 height 181
drag, startPoint x: 298, startPoint y: 661, endPoint x: 460, endPoint y: 661, distance: 162.0
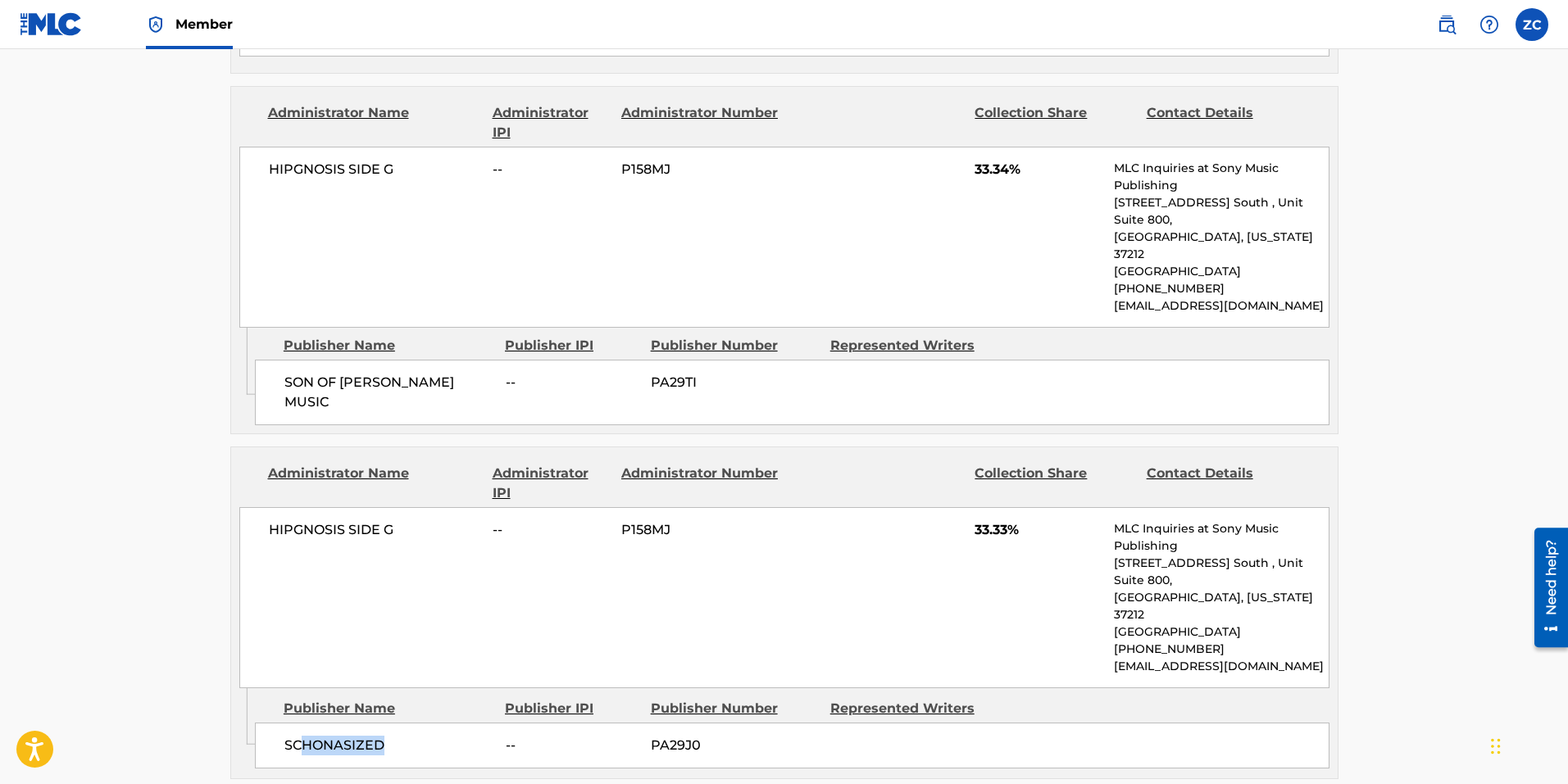
click at [460, 736] on span "SCHONASIZED" at bounding box center [388, 746] width 209 height 19
click at [603, 693] on div "Admin Original Publisher Connecting Line Publisher Name Publisher IPI Publisher…" at bounding box center [784, 733] width 1107 height 90
drag, startPoint x: 486, startPoint y: 350, endPoint x: 523, endPoint y: 350, distance: 37.0
click at [522, 360] on div "SON OF [PERSON_NAME] MUSIC -- PA29TI" at bounding box center [792, 392] width 1074 height 66
click at [523, 373] on span "--" at bounding box center [572, 382] width 133 height 19
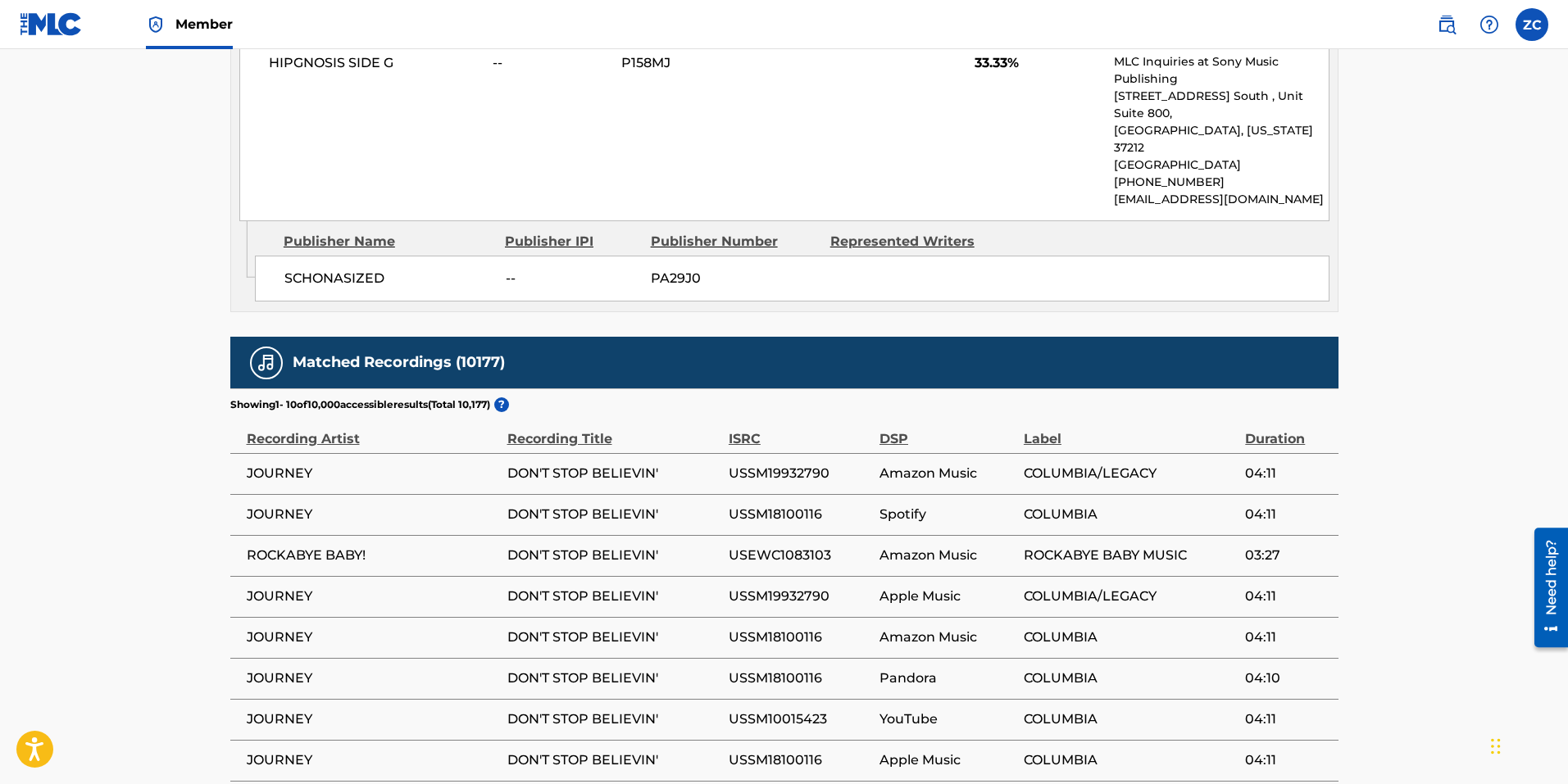
scroll to position [1475, 0]
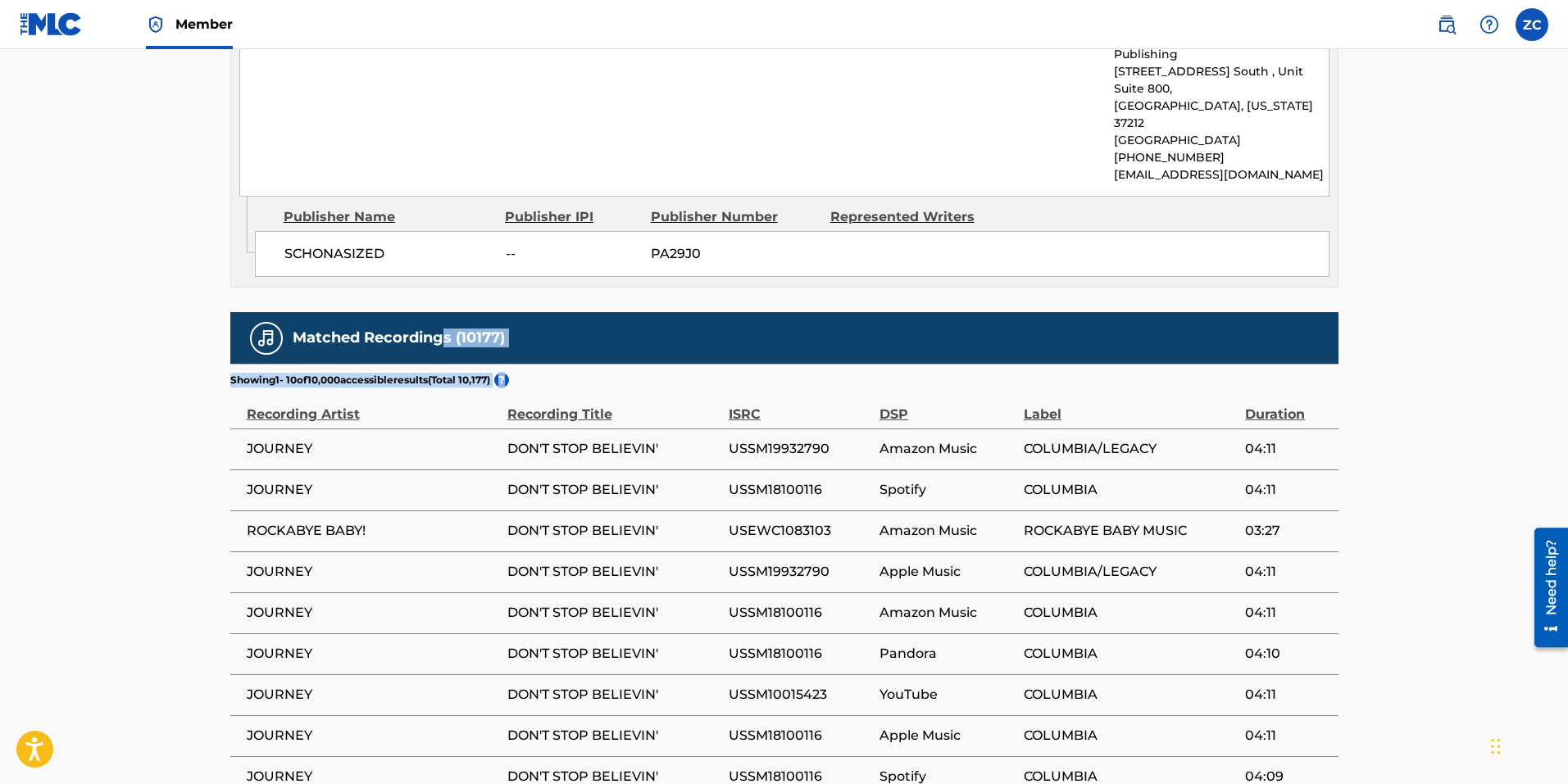
drag, startPoint x: 447, startPoint y: 238, endPoint x: 606, endPoint y: 304, distance: 172.2
click at [606, 312] on div "Matched Recordings (10177) Showing 1 - 10 of 10,000 accessible results (Total 1…" at bounding box center [784, 605] width 1108 height 585
click at [544, 312] on div "Matched Recordings (10177)" at bounding box center [784, 338] width 1108 height 52
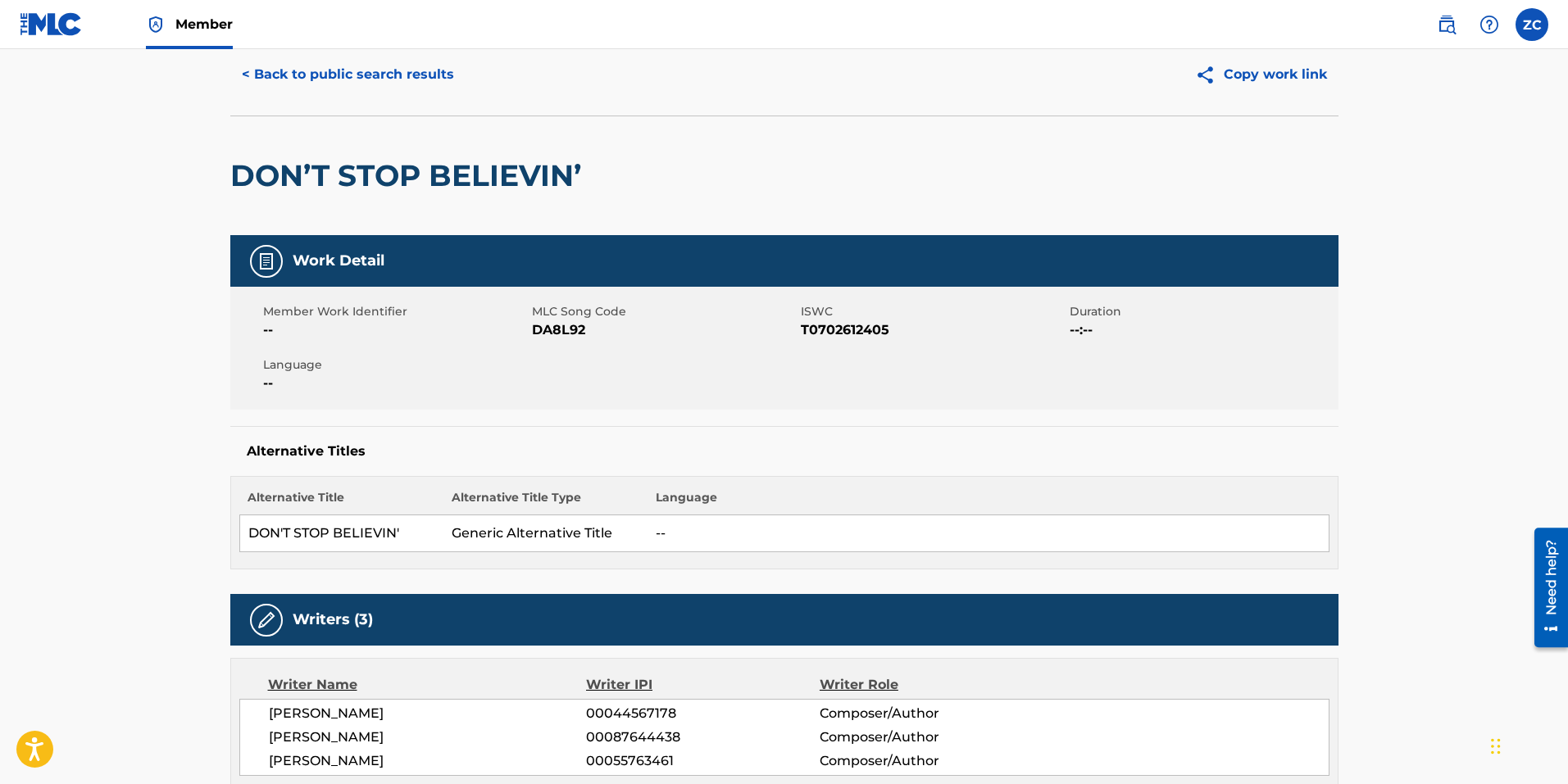
scroll to position [0, 0]
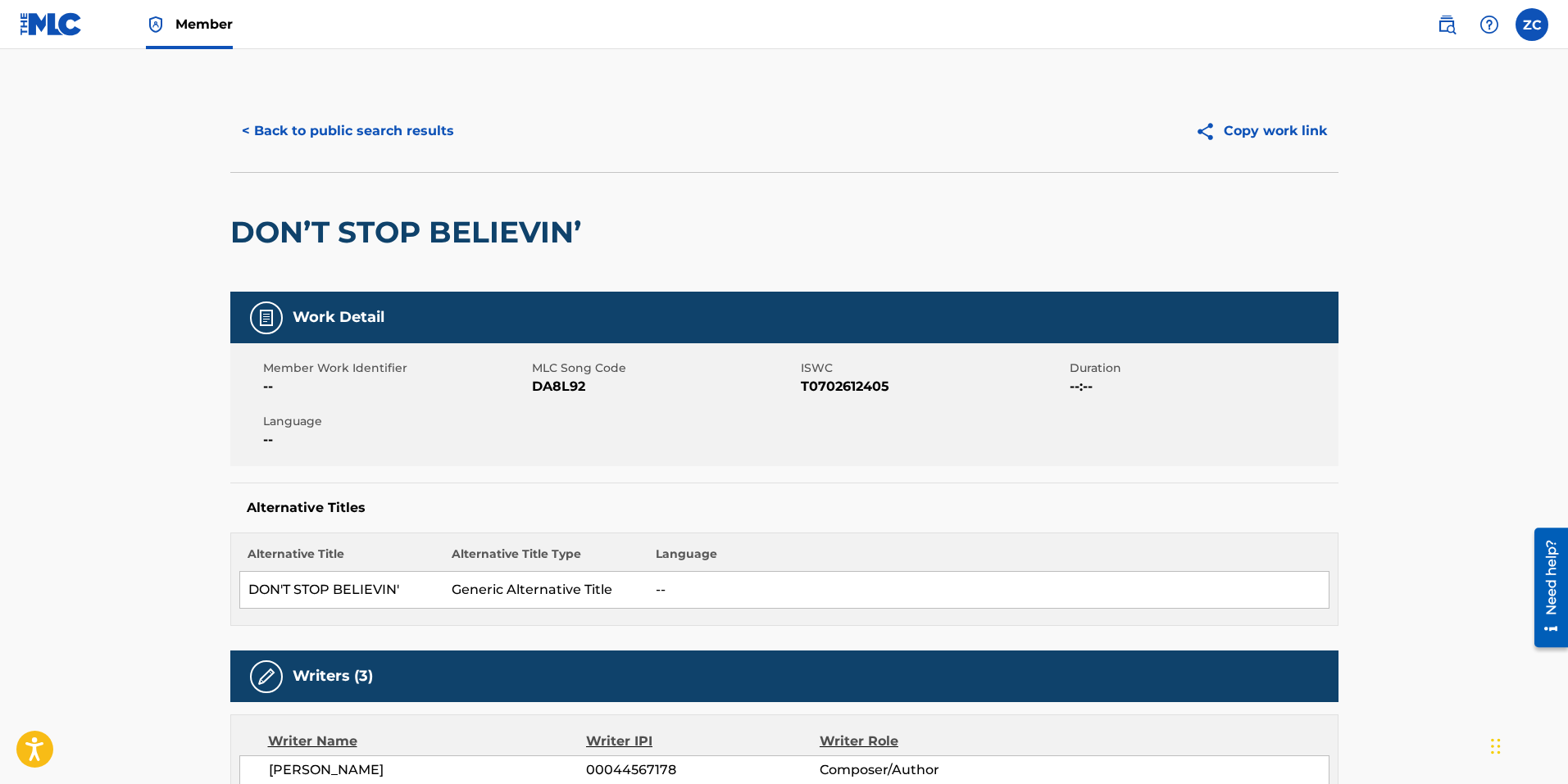
click at [321, 129] on button "< Back to public search results" at bounding box center [347, 130] width 235 height 41
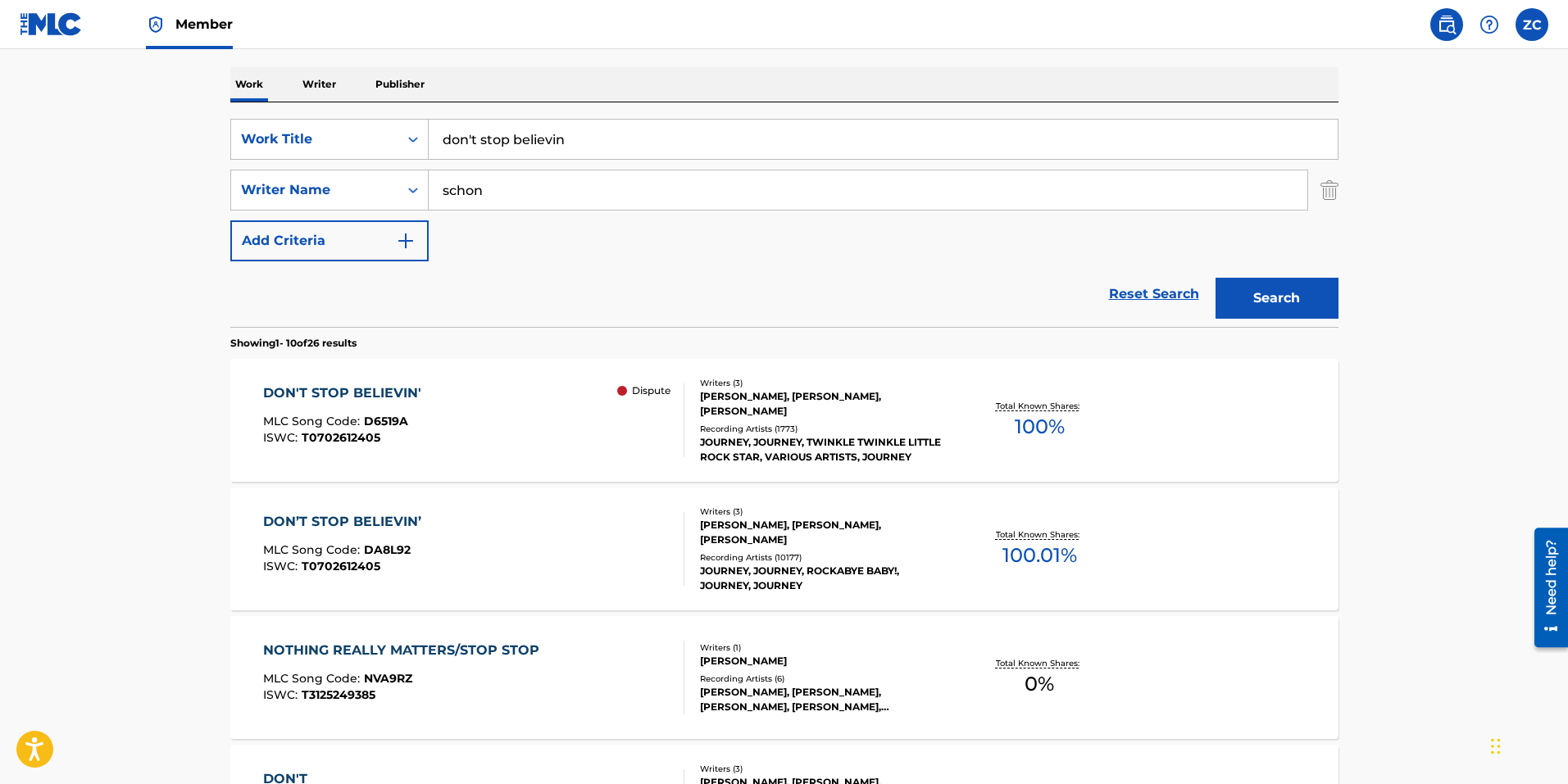
click at [472, 448] on div "DON'T STOP BELIEVIN' MLC Song Code : D6519A ISWC : T0702612405 Dispute" at bounding box center [473, 420] width 421 height 74
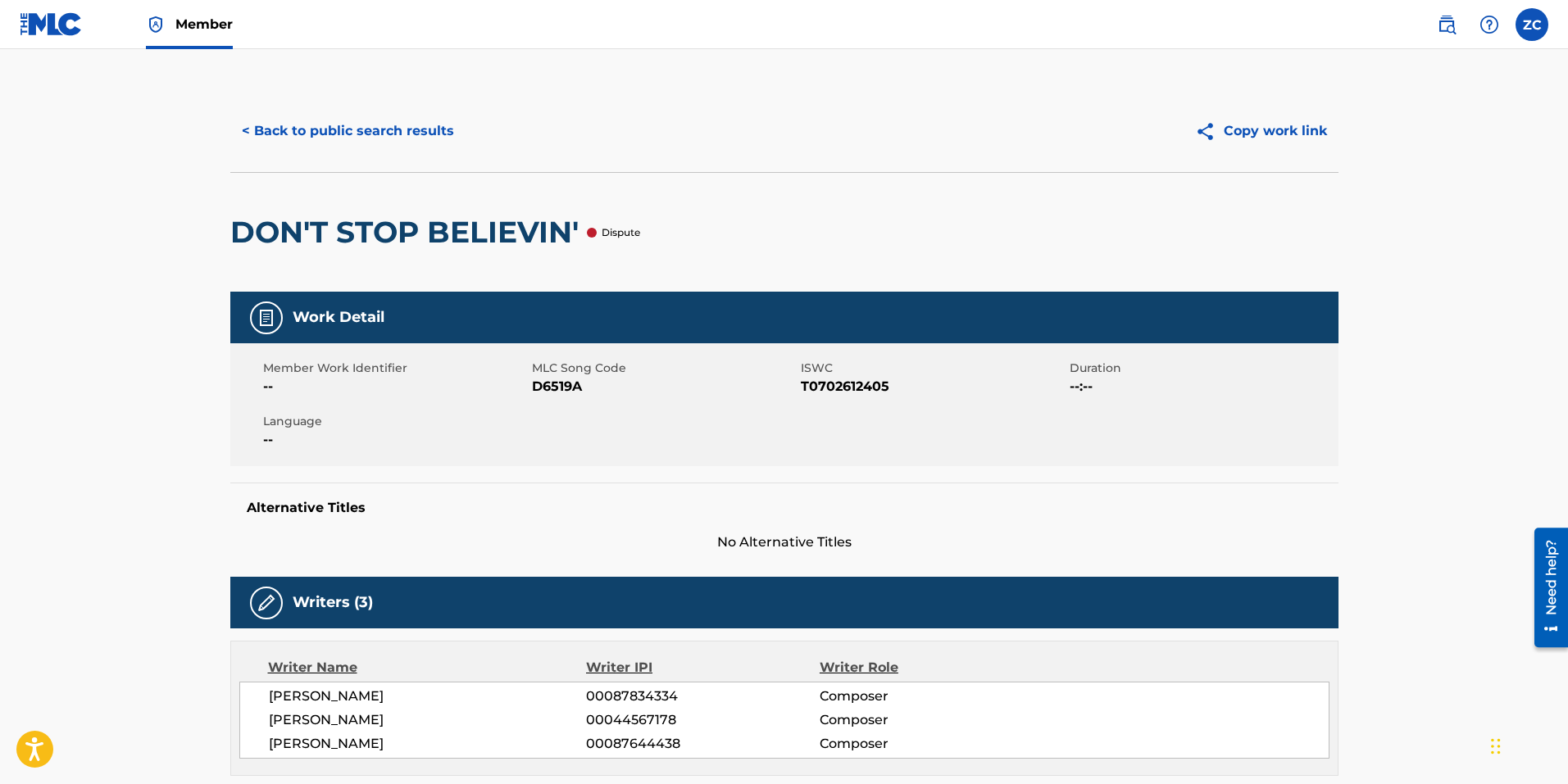
click at [338, 154] on div "< Back to public search results Copy work link" at bounding box center [784, 131] width 1108 height 82
click at [356, 141] on button "< Back to public search results" at bounding box center [347, 130] width 235 height 41
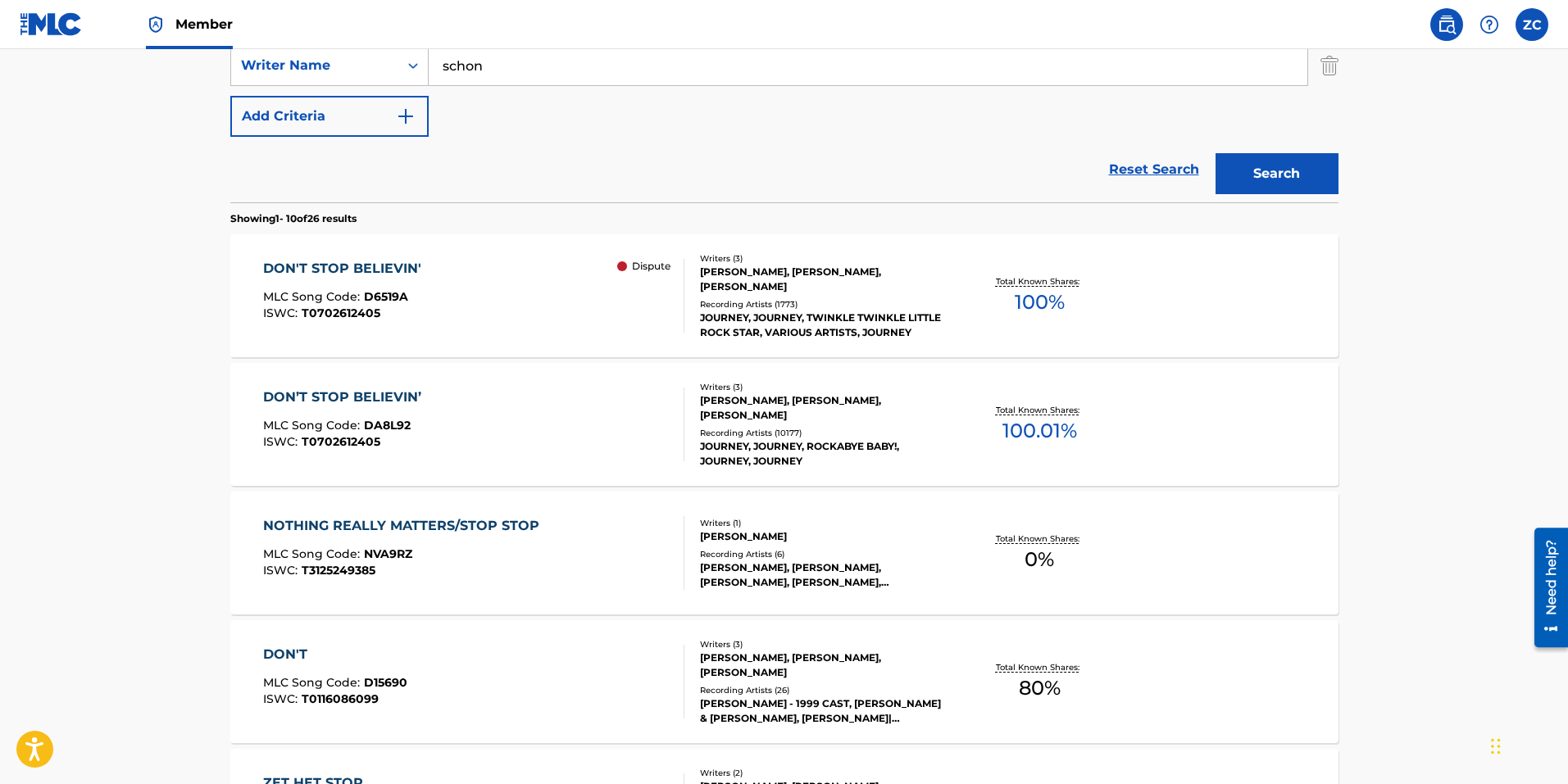
scroll to position [492, 0]
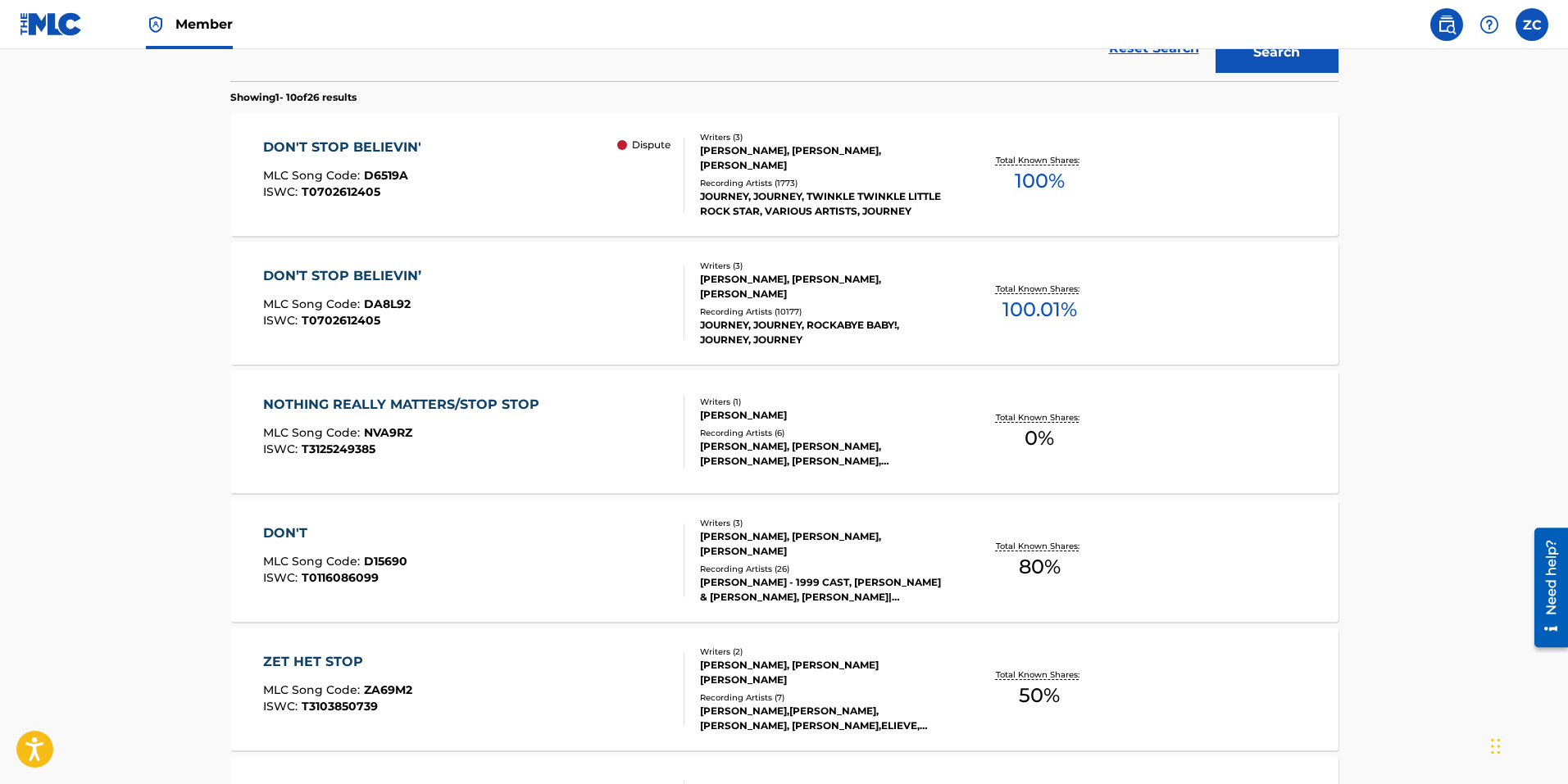
click at [434, 320] on div "DON’T STOP BELIEVIN’ MLC Song Code : DA8L92 ISWC : T0702612405" at bounding box center [473, 303] width 421 height 74
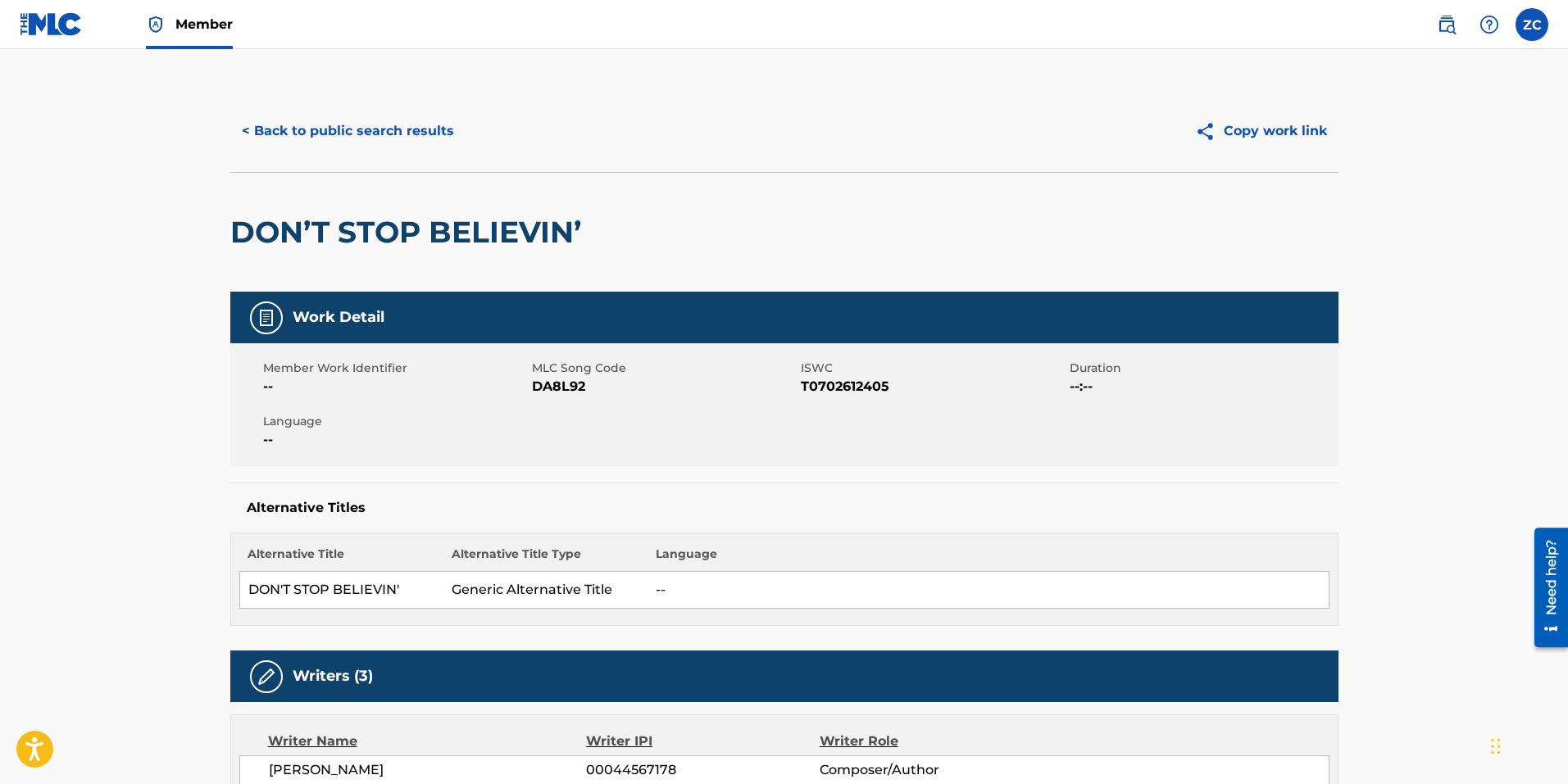
click at [373, 119] on button "< Back to public search results" at bounding box center [347, 130] width 235 height 41
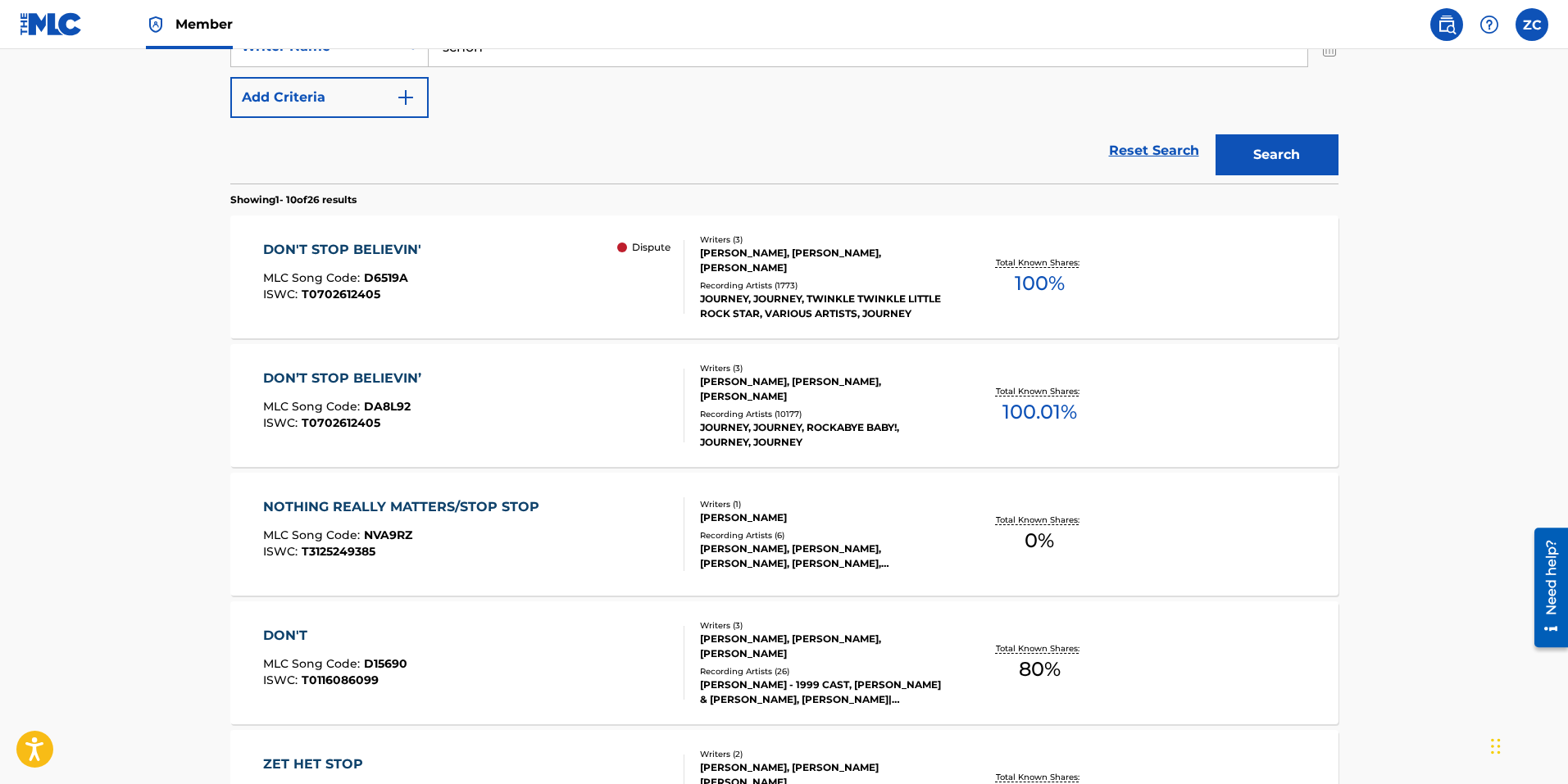
scroll to position [257, 0]
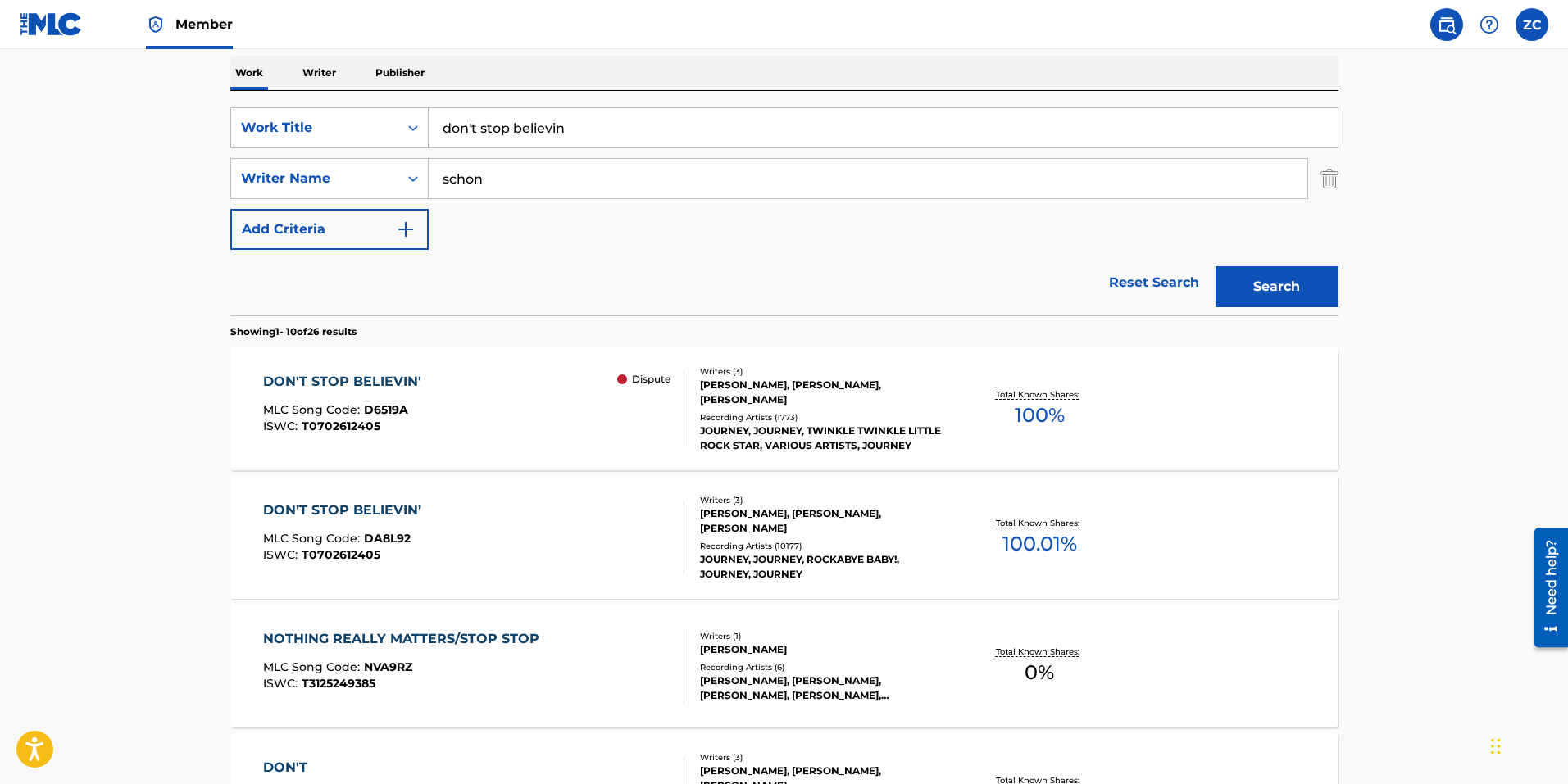
click at [551, 537] on div "DON’T STOP BELIEVIN’ MLC Song Code : DA8L92 ISWC : T0702612405" at bounding box center [473, 537] width 421 height 74
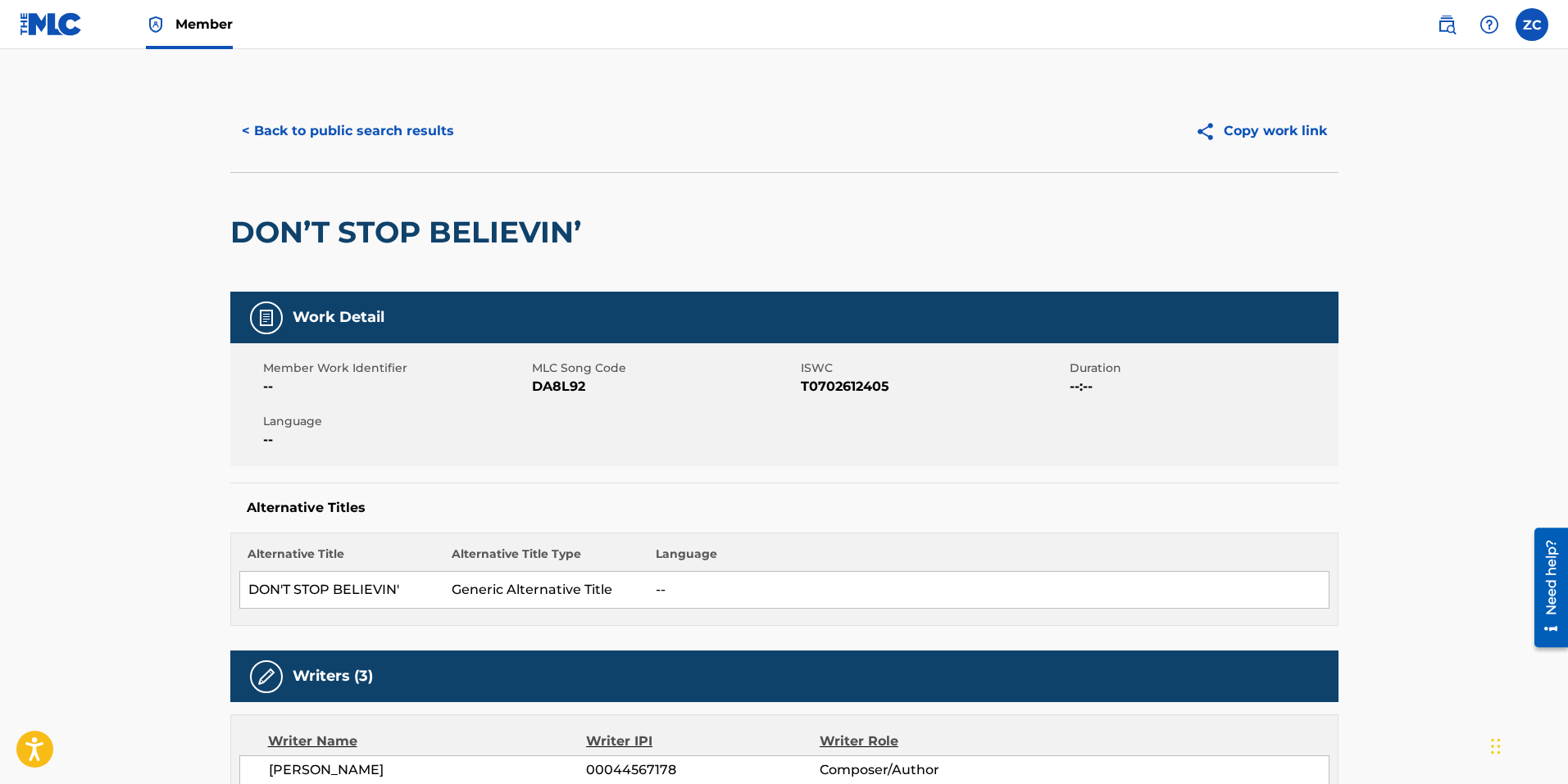
click at [352, 138] on button "< Back to public search results" at bounding box center [347, 130] width 235 height 41
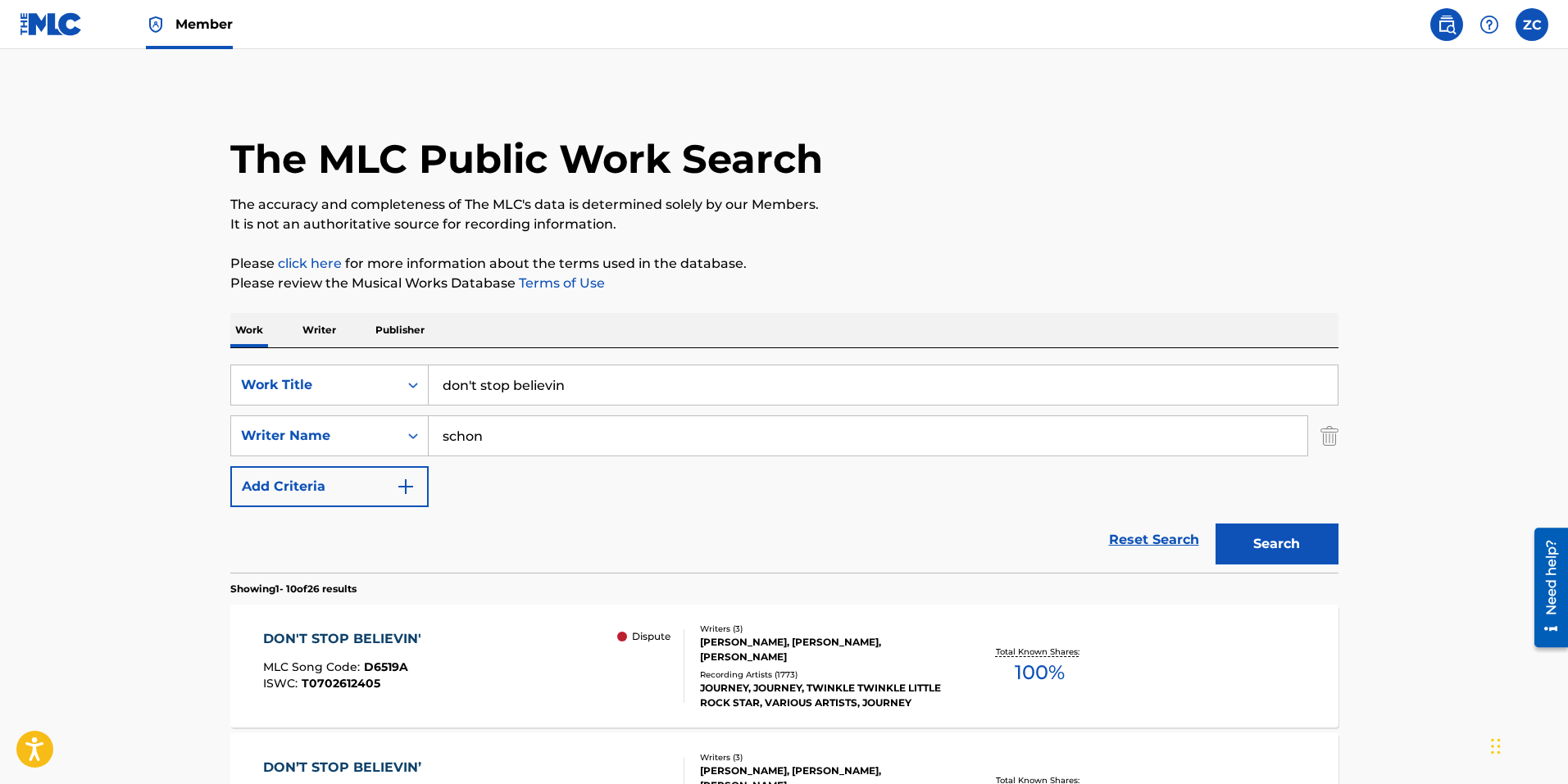
scroll to position [257, 0]
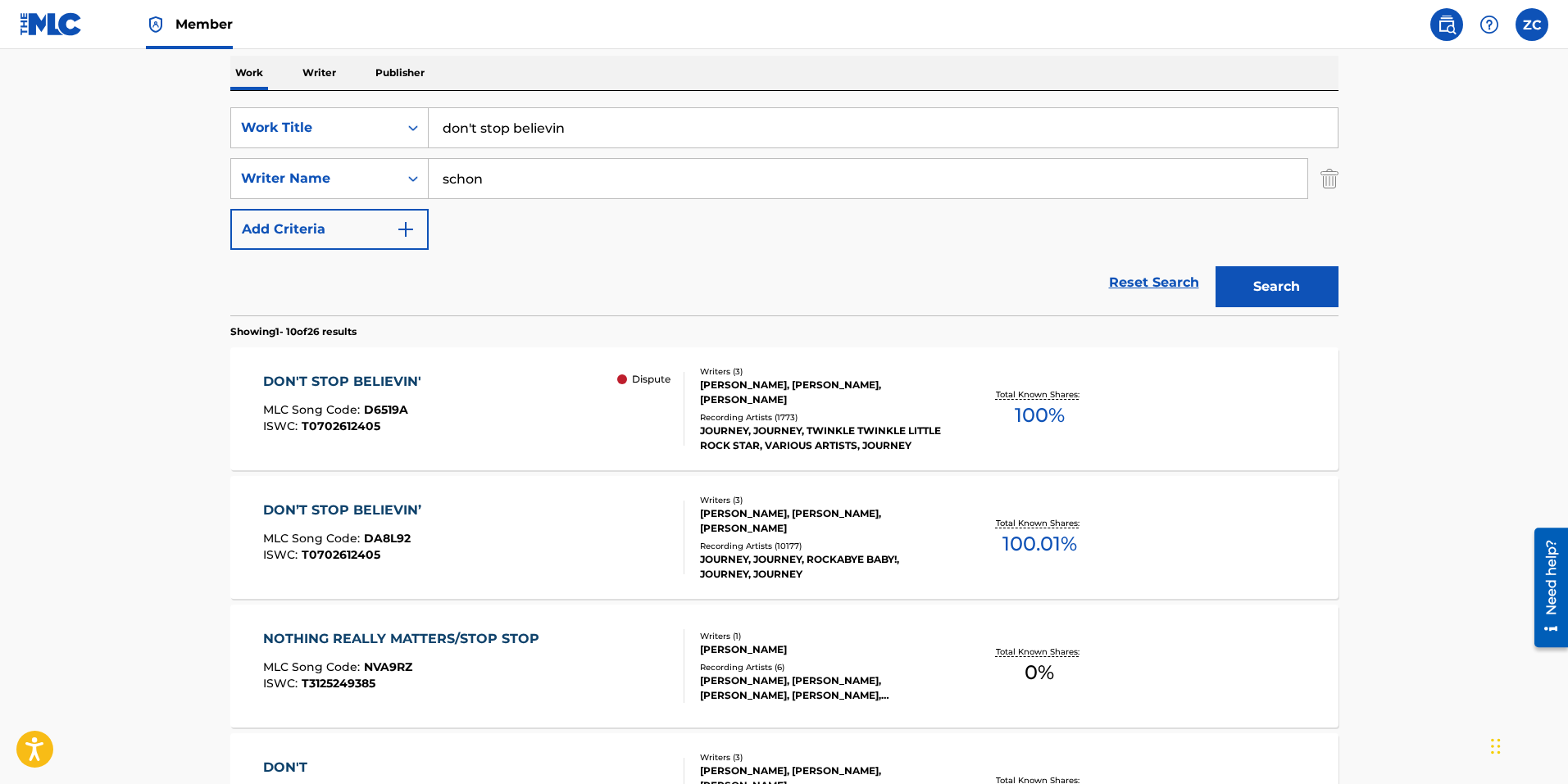
drag, startPoint x: 638, startPoint y: 118, endPoint x: 92, endPoint y: 50, distance: 550.2
click at [148, 60] on main "The MLC Public Work Search The accuracy and completeness of The MLC's data is d…" at bounding box center [784, 756] width 1568 height 1929
type input "who's cryin' now"
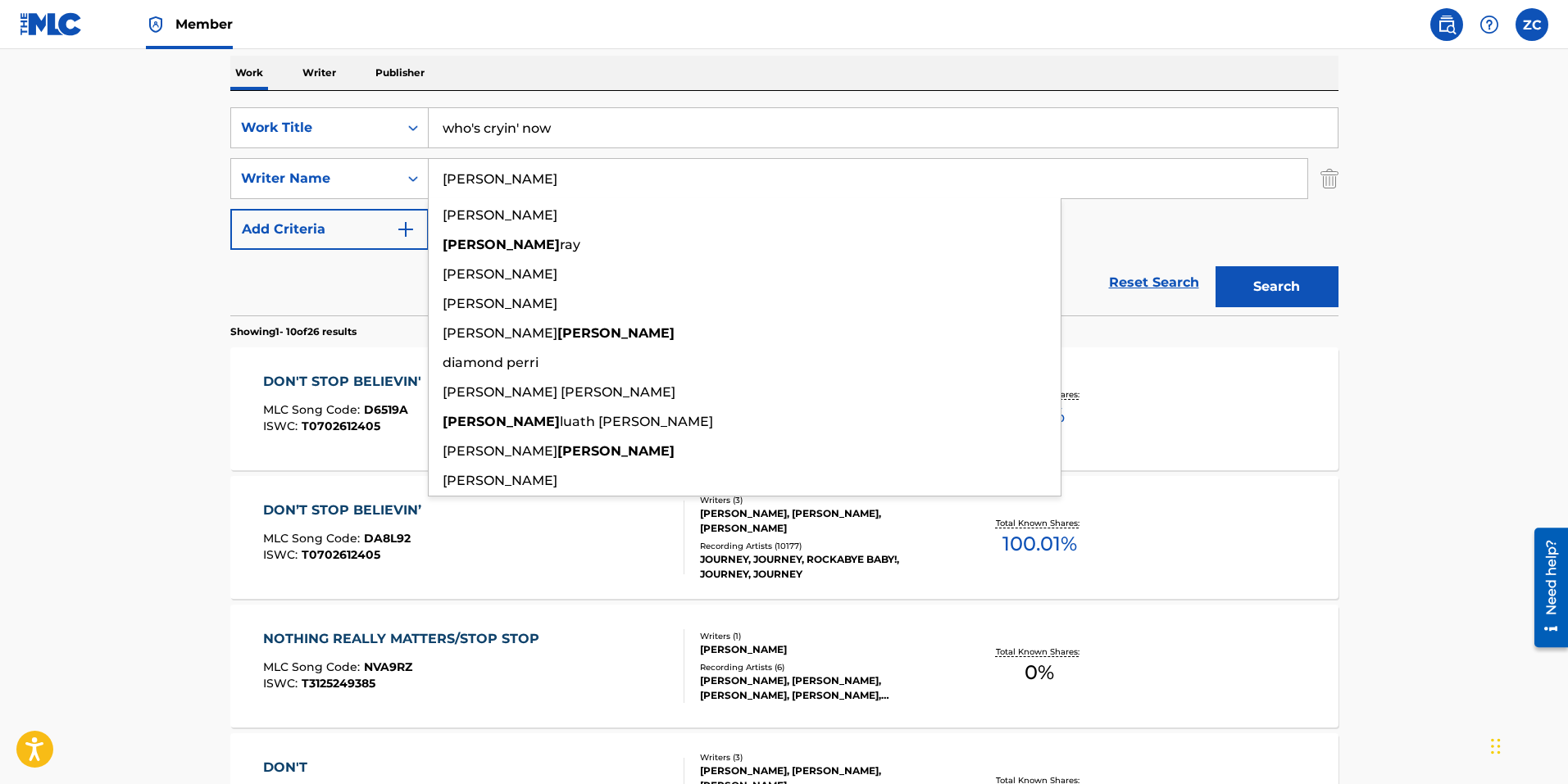
type input "[PERSON_NAME]"
click at [1215, 266] on button "Search" at bounding box center [1277, 286] width 123 height 41
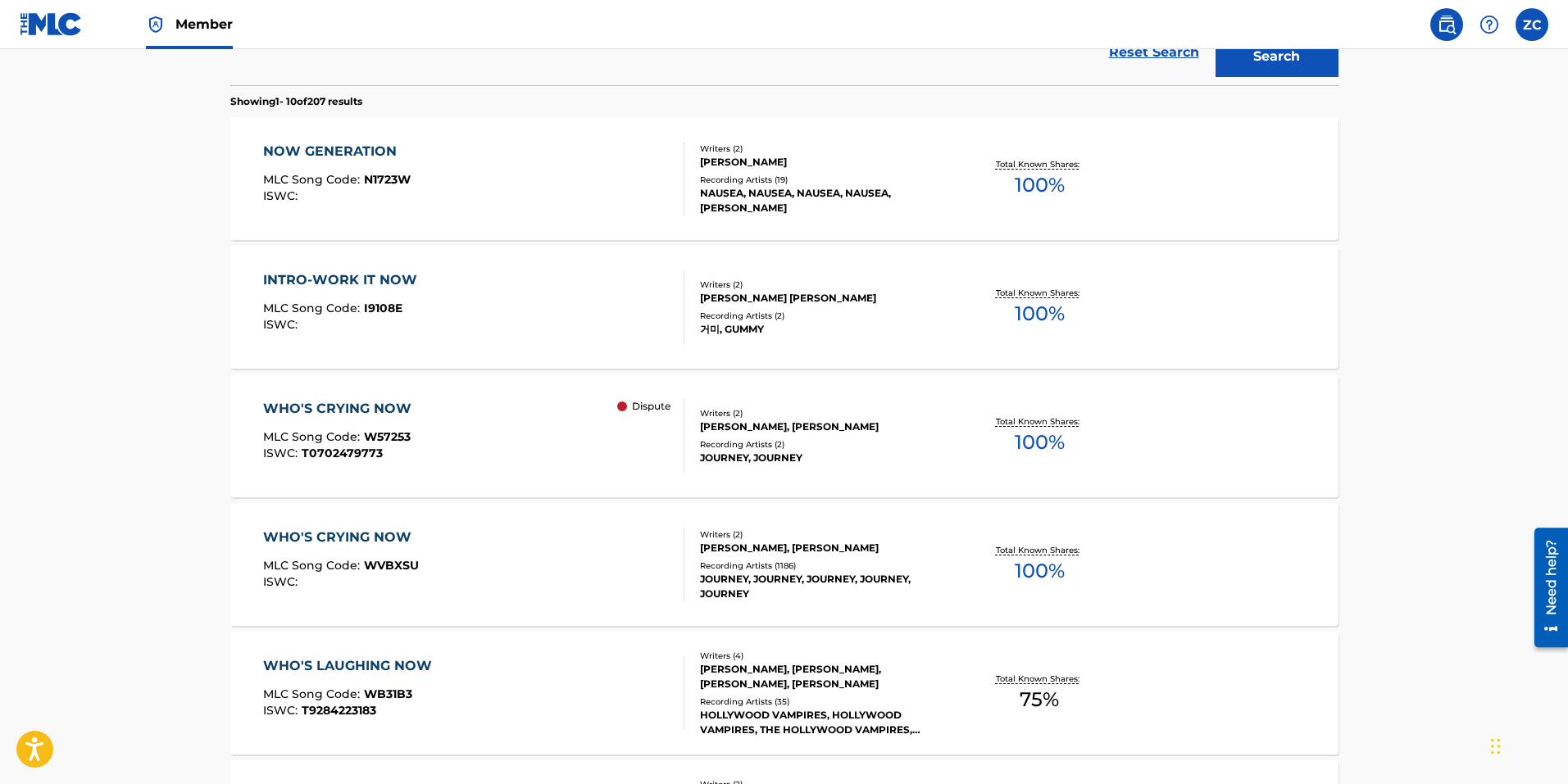
scroll to position [492, 0]
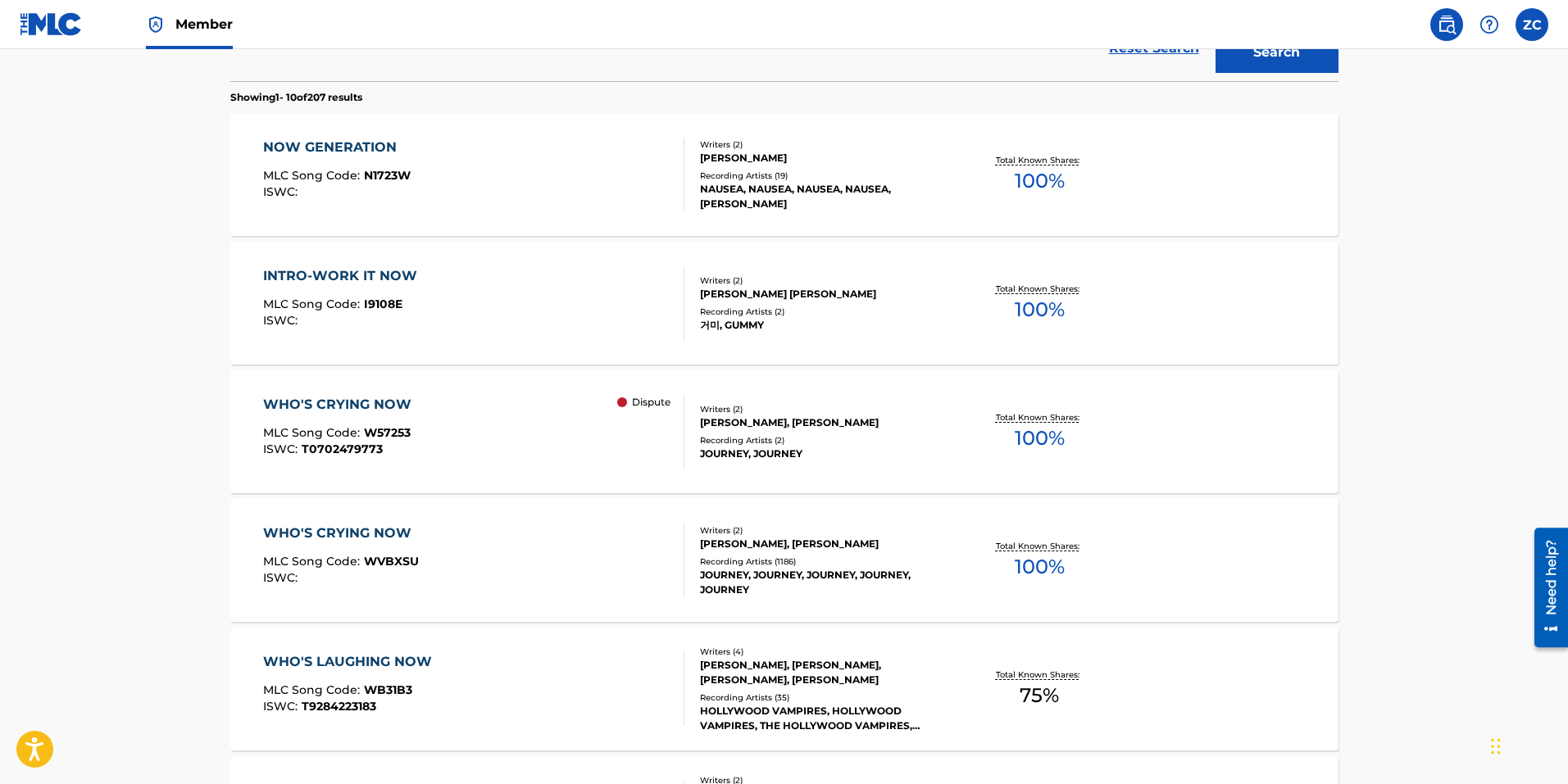
click at [505, 442] on div "WHO'S CRYING NOW MLC Song Code : W57253 ISWC : T0702479773 Dispute" at bounding box center [473, 431] width 421 height 74
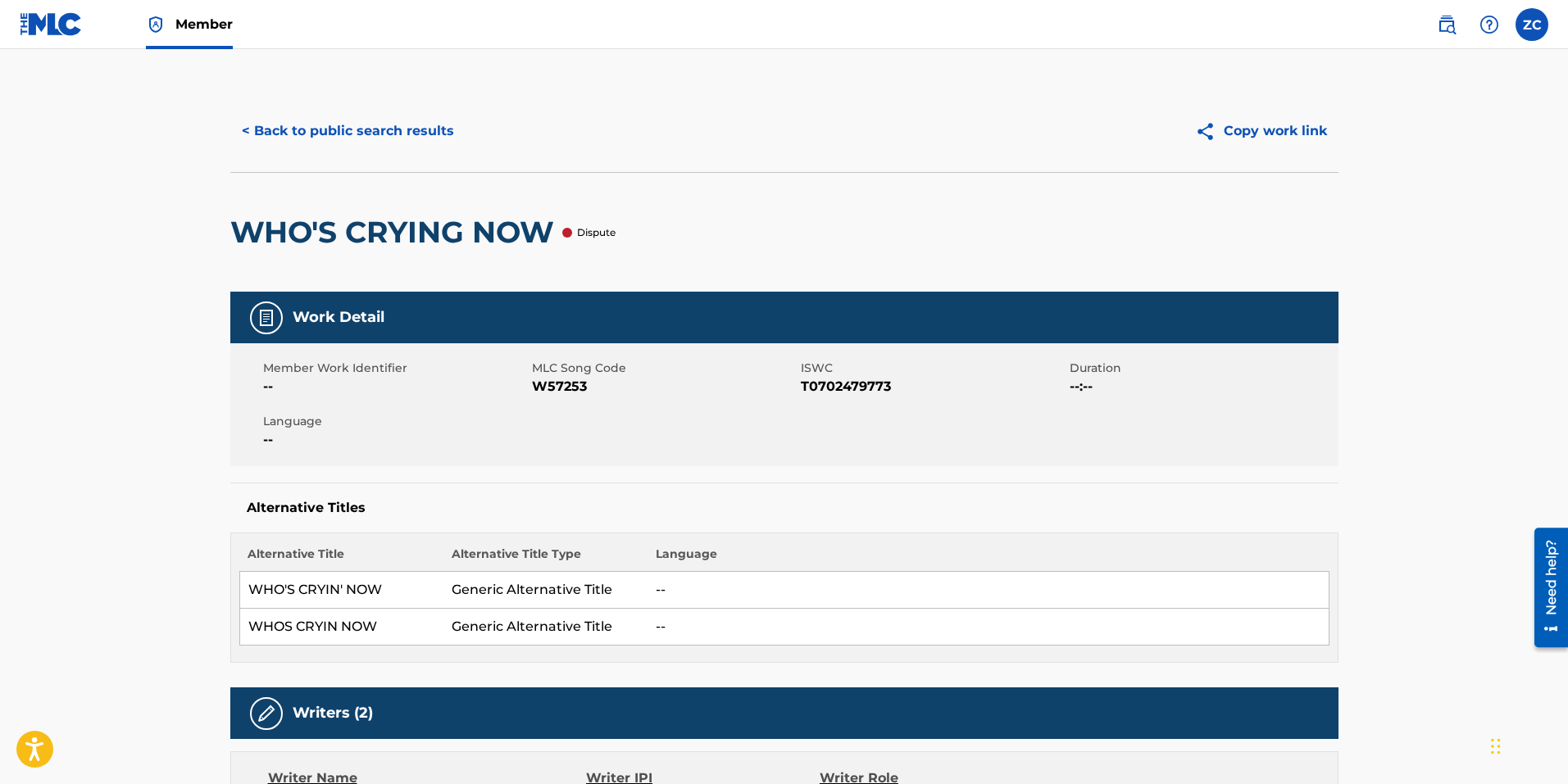
click at [304, 136] on button "< Back to public search results" at bounding box center [347, 130] width 235 height 41
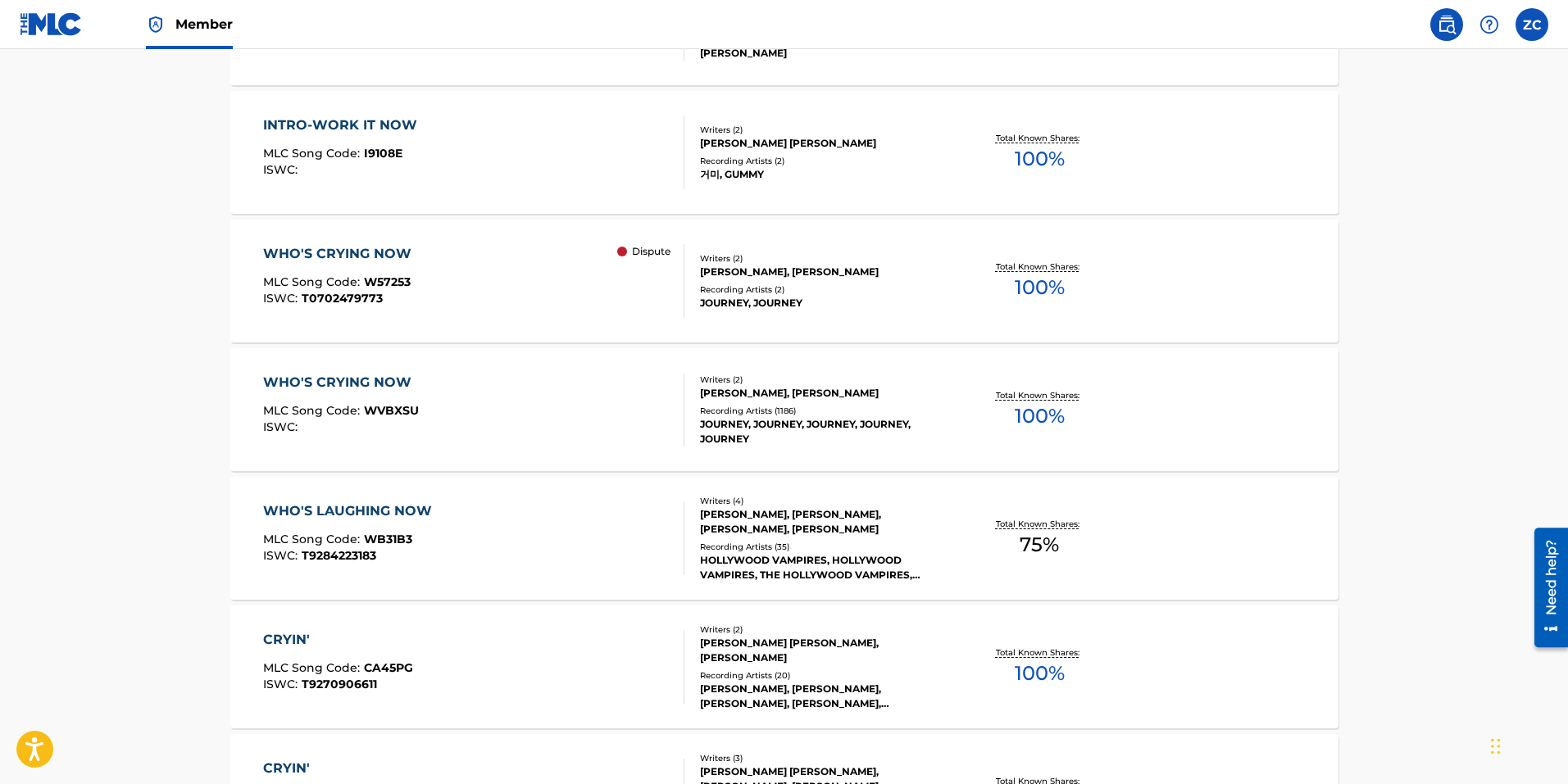
scroll to position [667, 0]
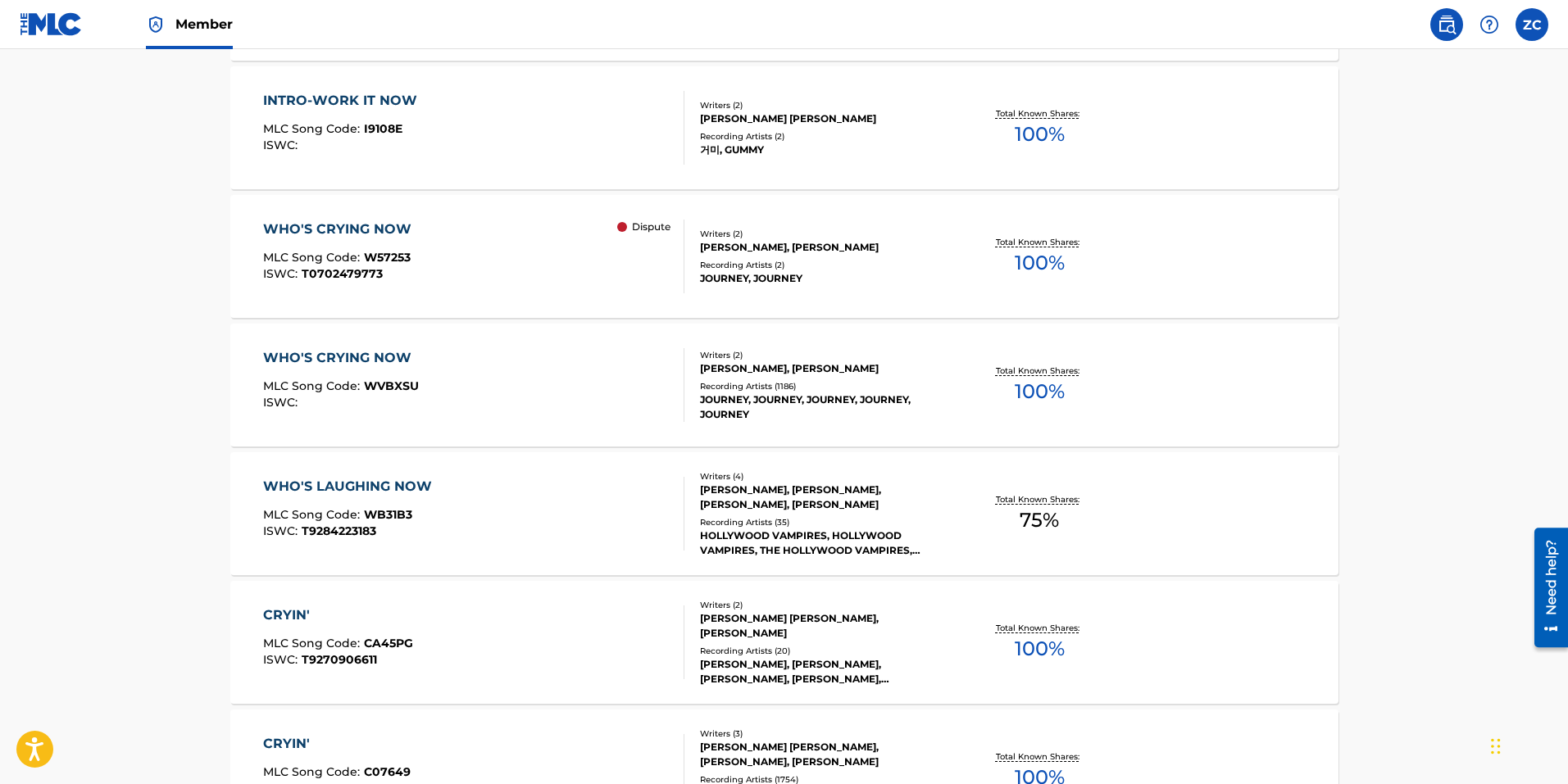
click at [502, 392] on div "WHO'S CRYING NOW MLC Song Code : WVBXSU ISWC :" at bounding box center [473, 385] width 421 height 74
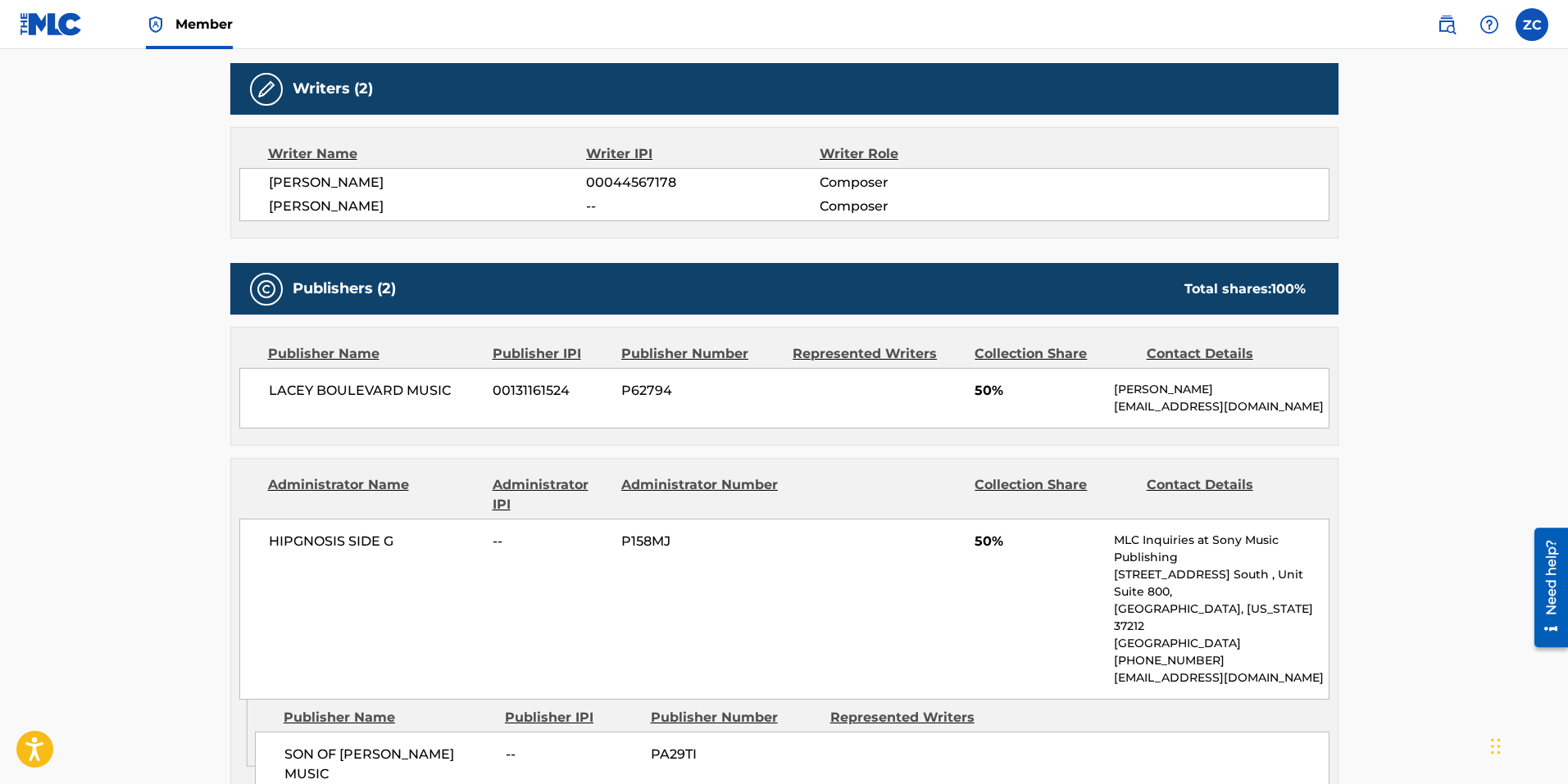
scroll to position [574, 0]
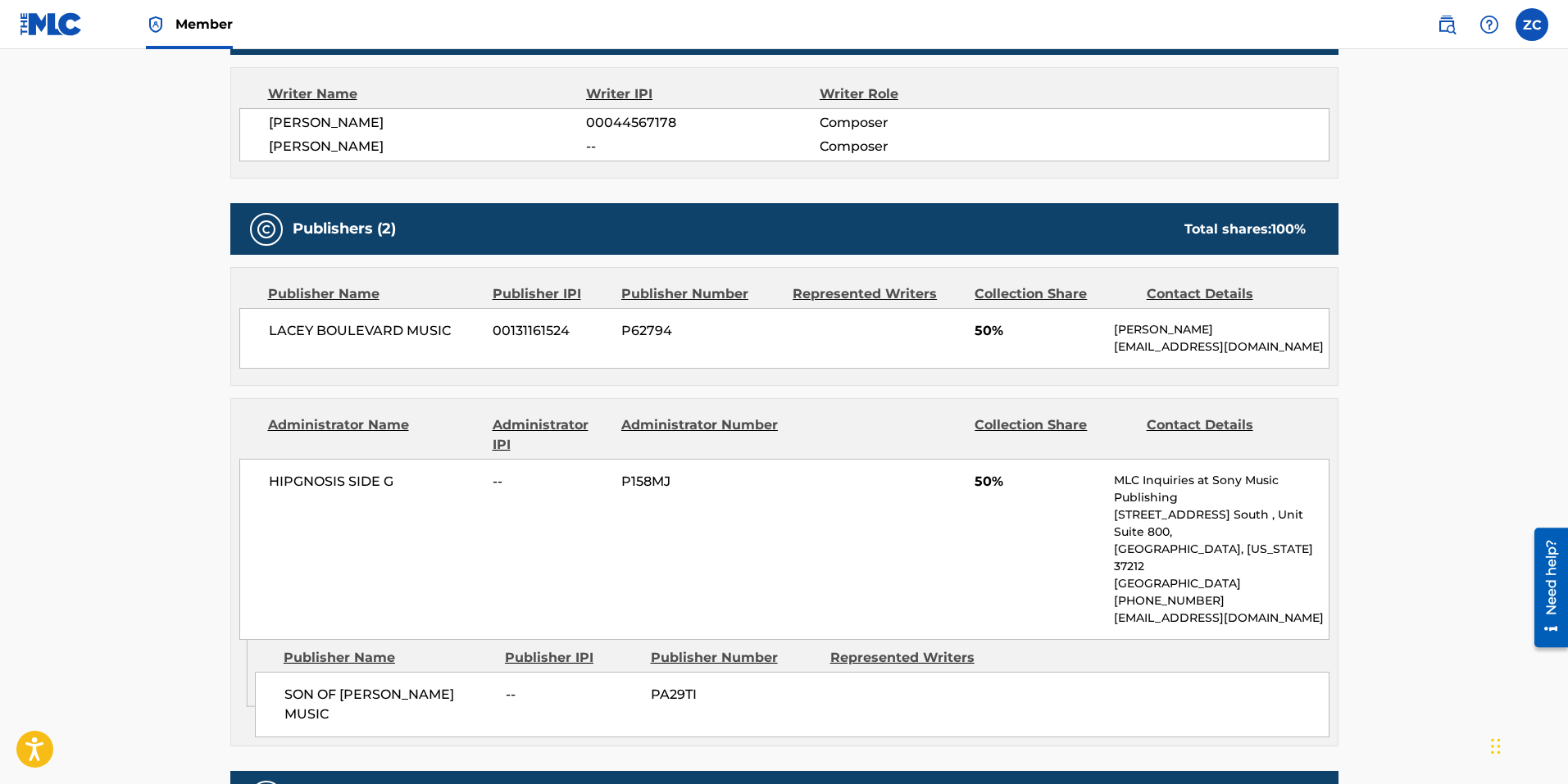
click at [123, 603] on main "< Back to public search results Copy work link WHO'S CRYING NOW Work Detail Mem…" at bounding box center [784, 430] width 1568 height 1908
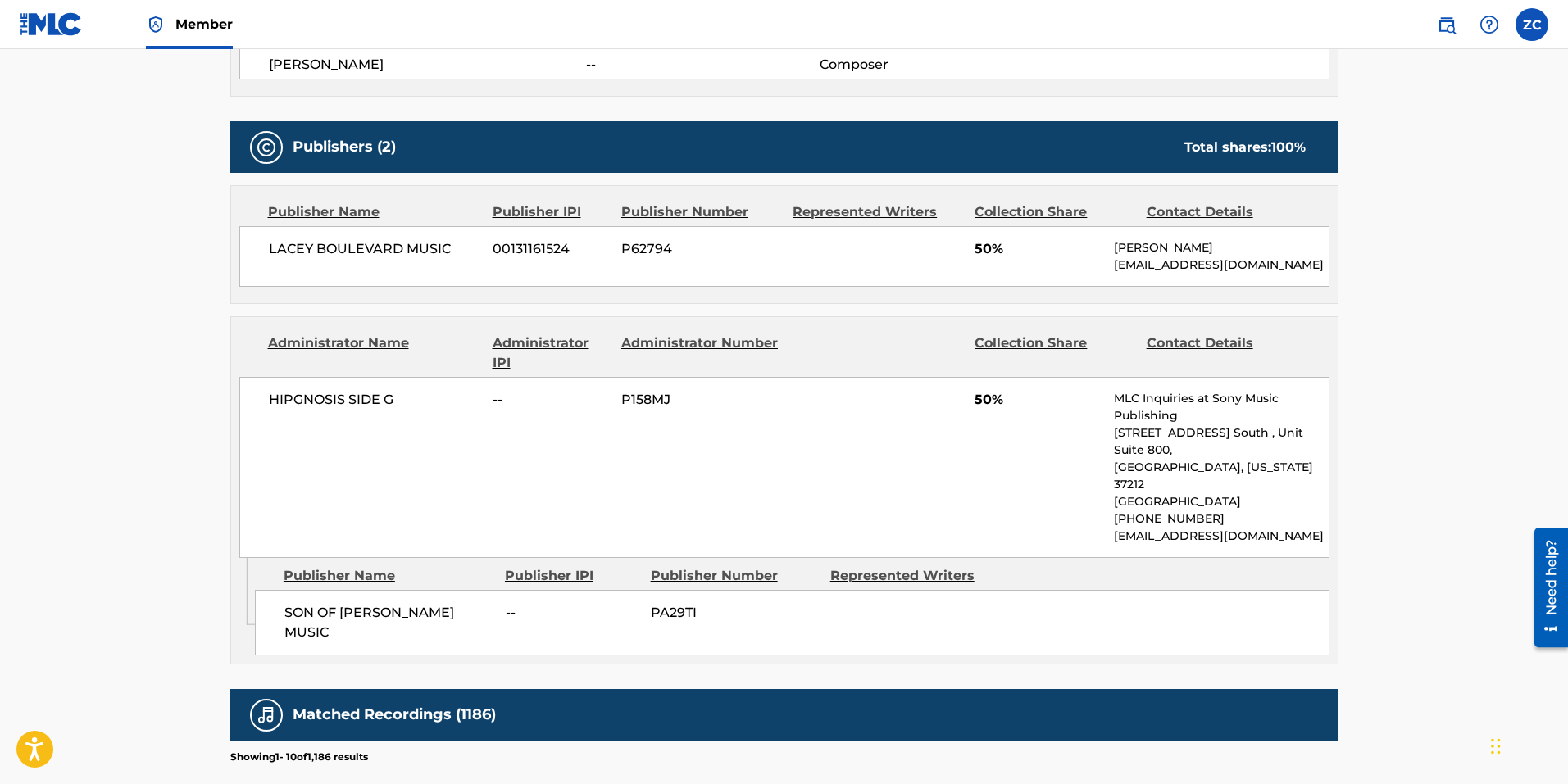
click at [177, 522] on main "< Back to public search results Copy work link WHO'S CRYING NOW Work Detail Mem…" at bounding box center [784, 347] width 1568 height 1908
click at [1437, 524] on main "< Back to public search results Copy work link WHO'S CRYING NOW Work Detail Mem…" at bounding box center [784, 347] width 1568 height 1908
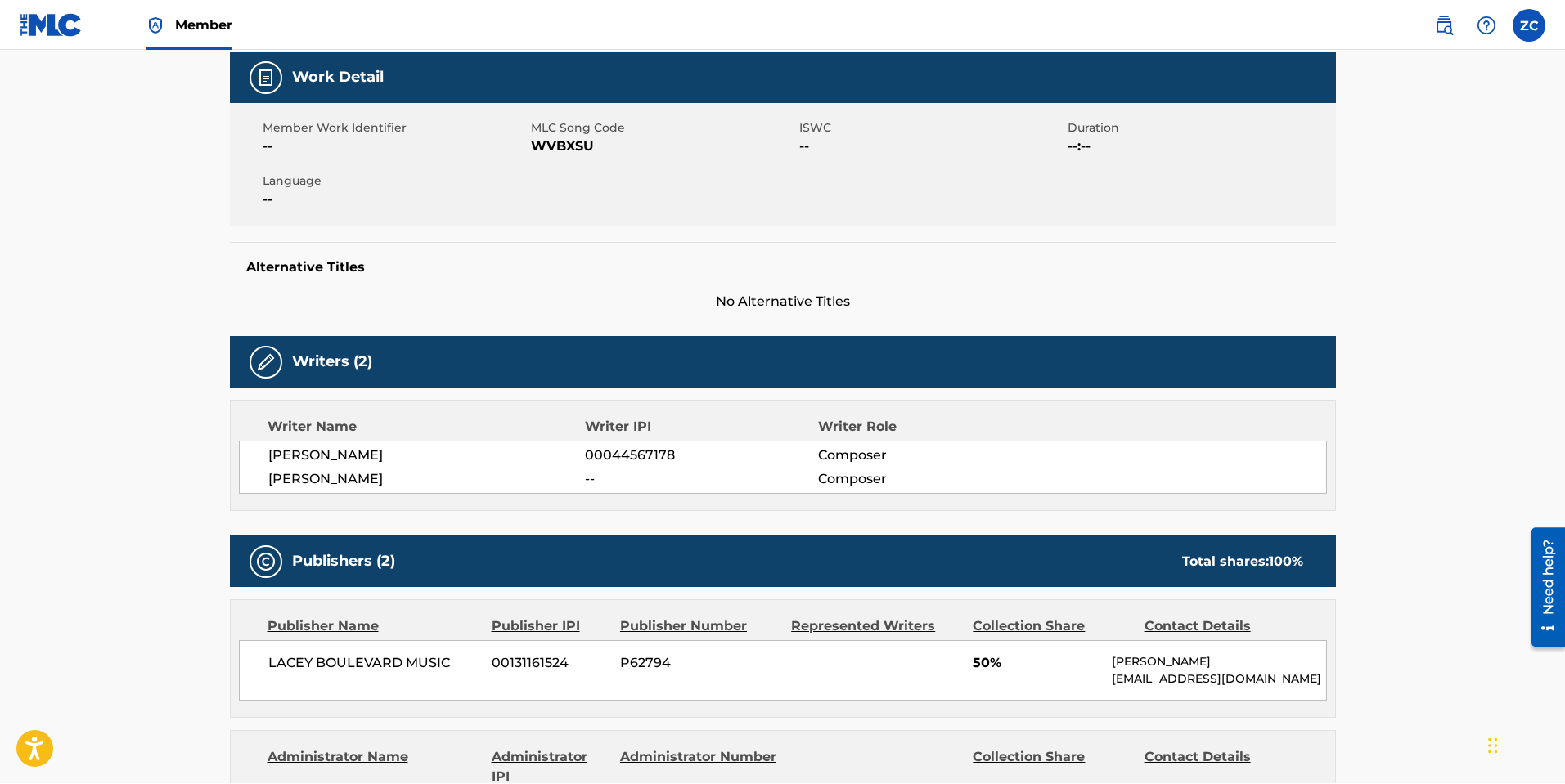
scroll to position [0, 0]
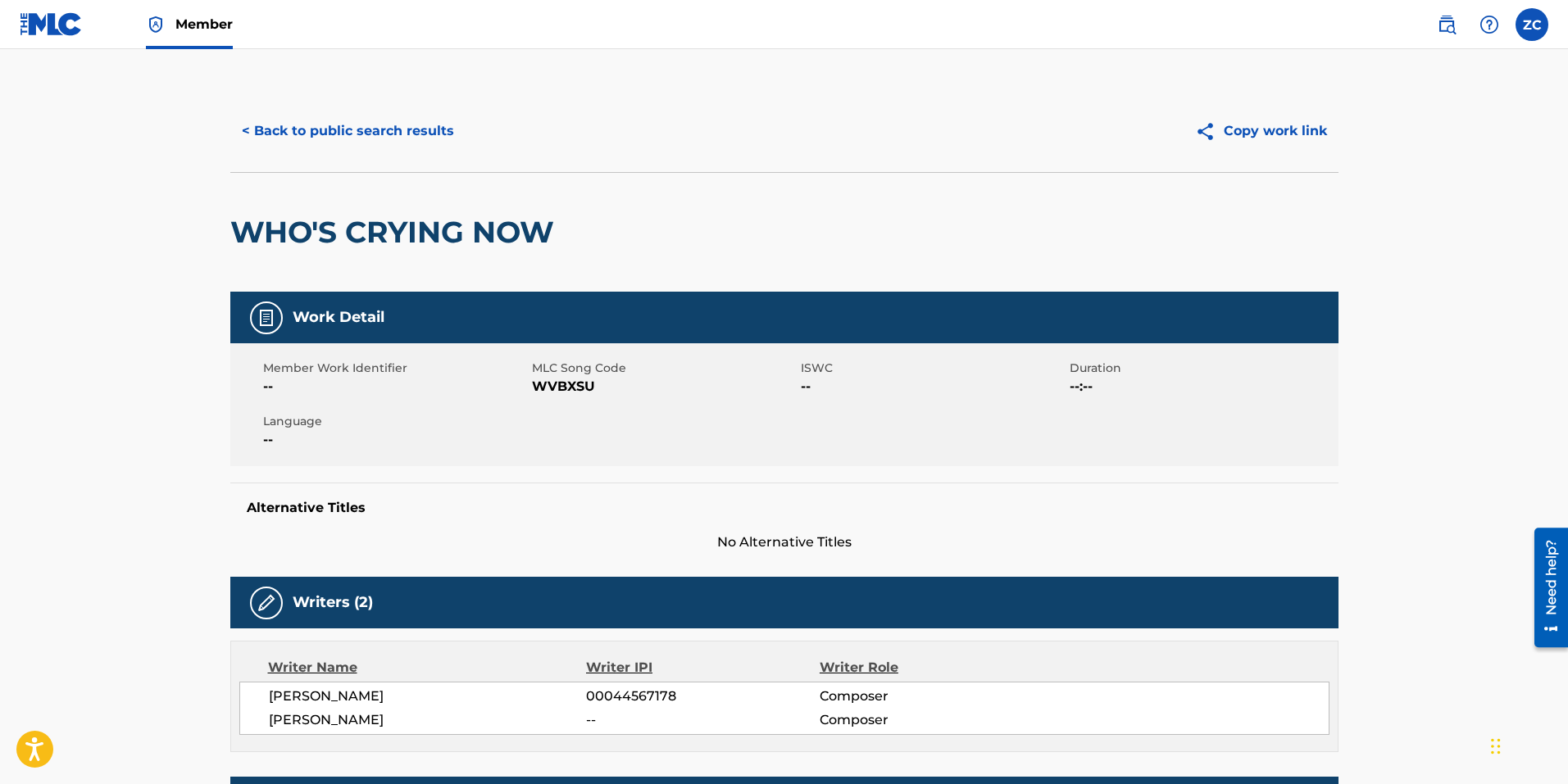
click at [838, 306] on div "Work Detail" at bounding box center [784, 317] width 1108 height 52
